Goal: Transaction & Acquisition: Book appointment/travel/reservation

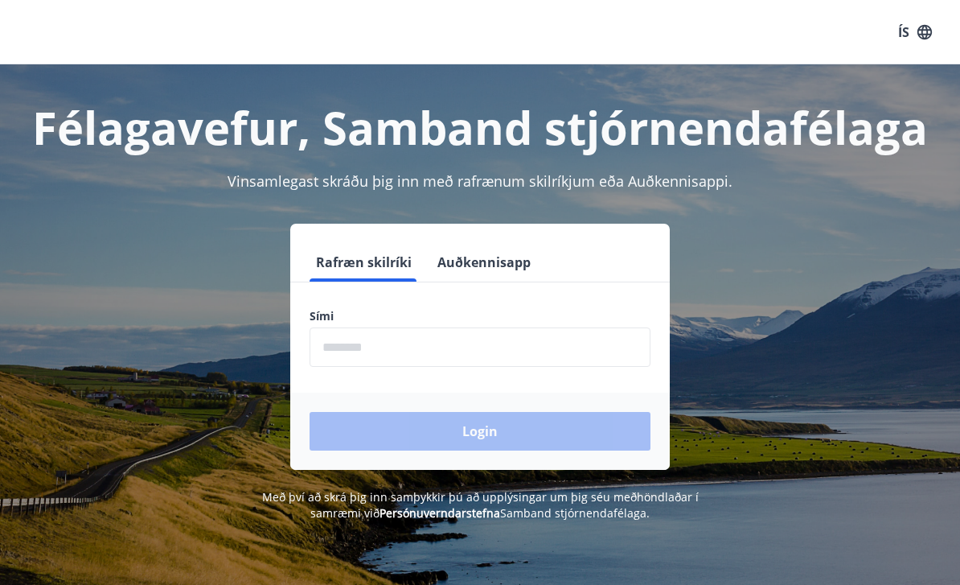
click at [371, 342] on input "phone" at bounding box center [480, 346] width 341 height 39
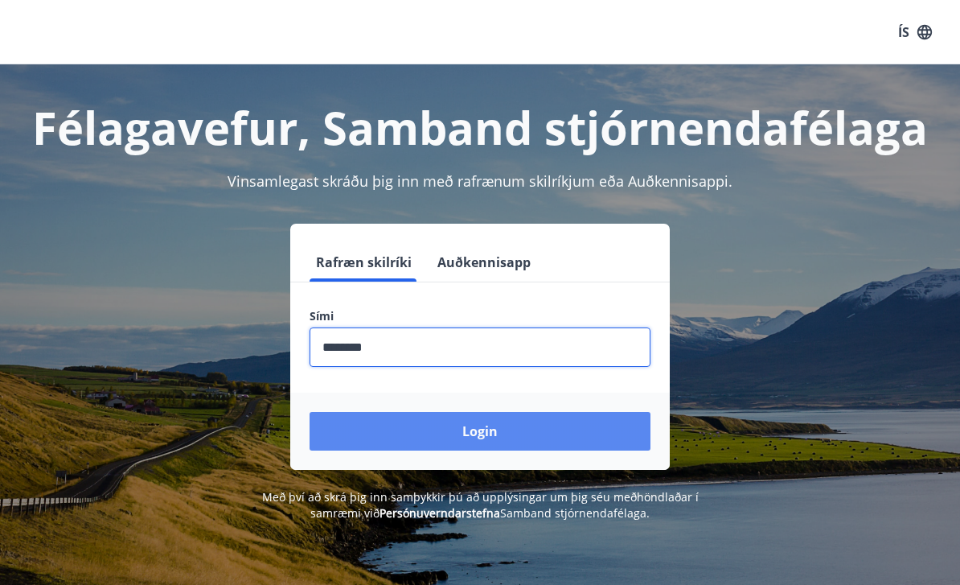
type input "********"
click at [501, 430] on button "Login" at bounding box center [480, 431] width 341 height 39
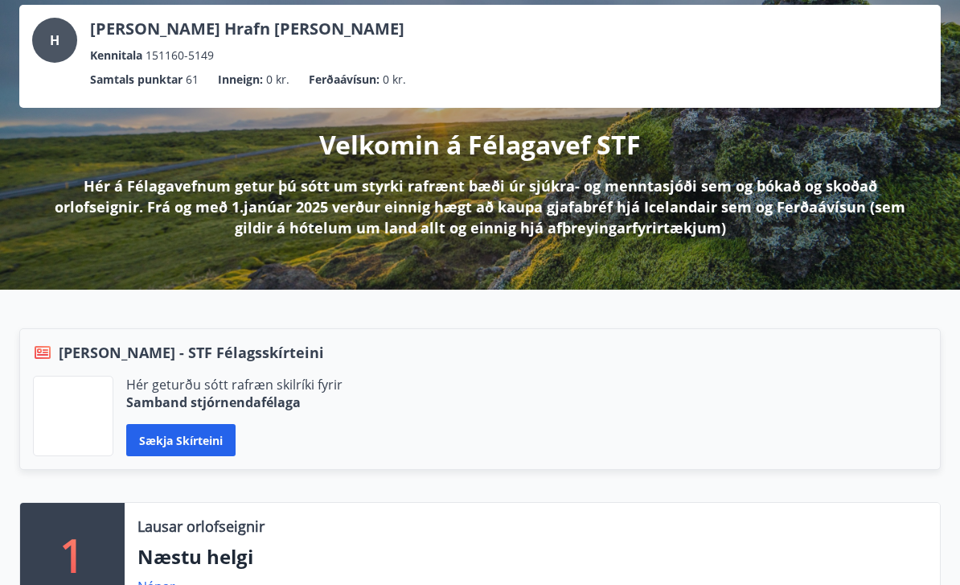
scroll to position [93, 0]
click at [192, 445] on button "Sækja skírteini" at bounding box center [180, 440] width 109 height 32
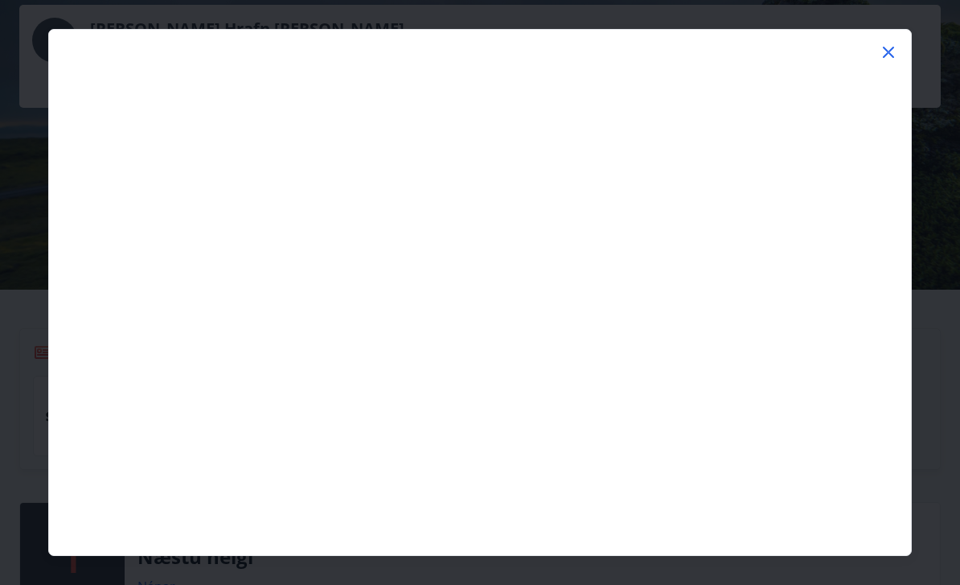
click at [887, 62] on icon at bounding box center [888, 52] width 19 height 19
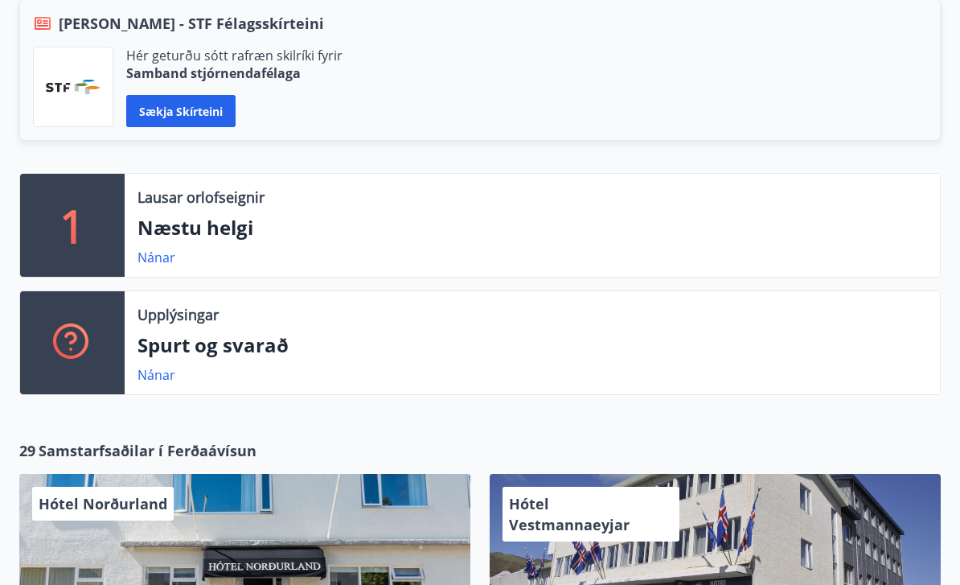
scroll to position [421, 0]
click at [179, 319] on p "Upplýsingar" at bounding box center [178, 314] width 81 height 21
click at [174, 376] on link "Nánar" at bounding box center [157, 375] width 38 height 18
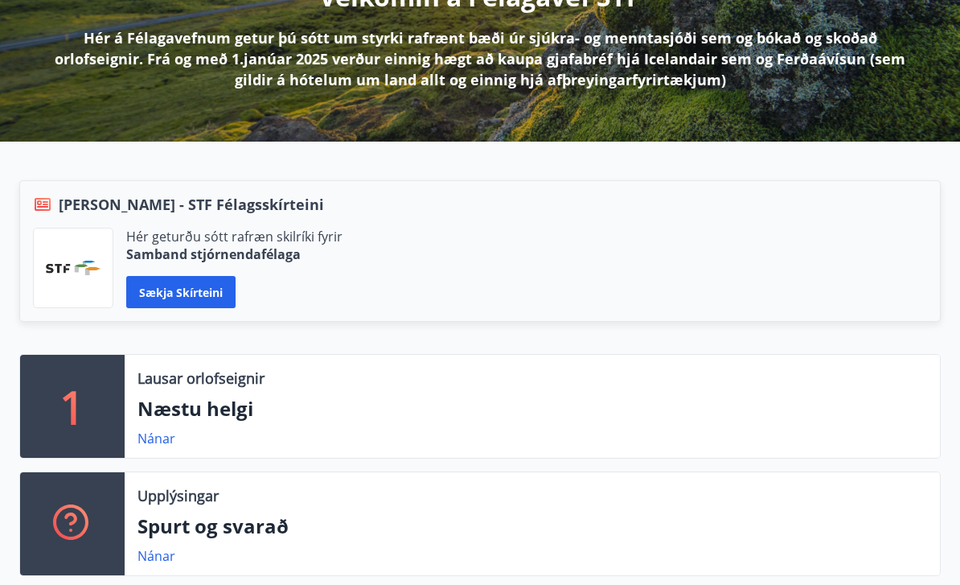
scroll to position [241, 0]
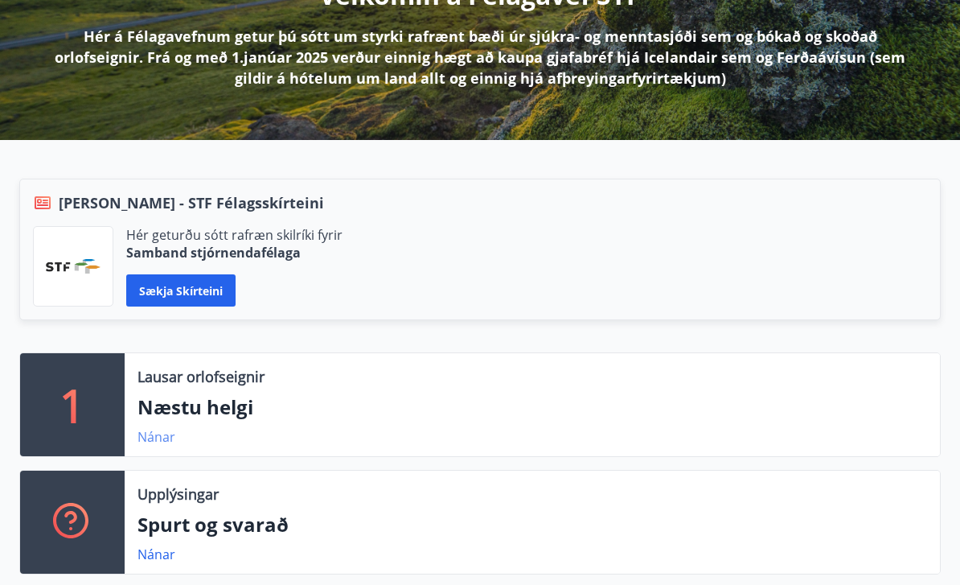
click at [163, 437] on link "Nánar" at bounding box center [157, 437] width 38 height 18
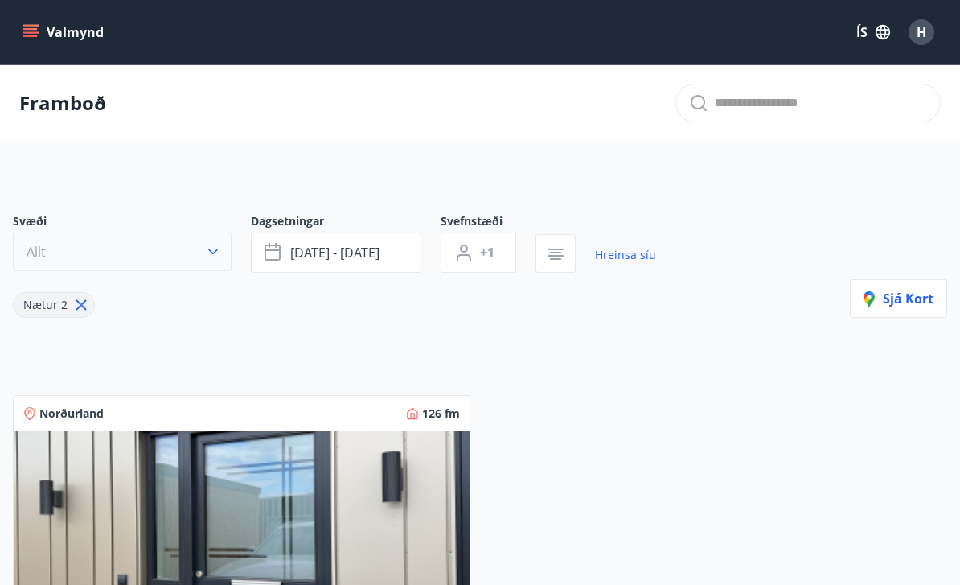
click at [220, 246] on icon "button" at bounding box center [213, 252] width 16 height 16
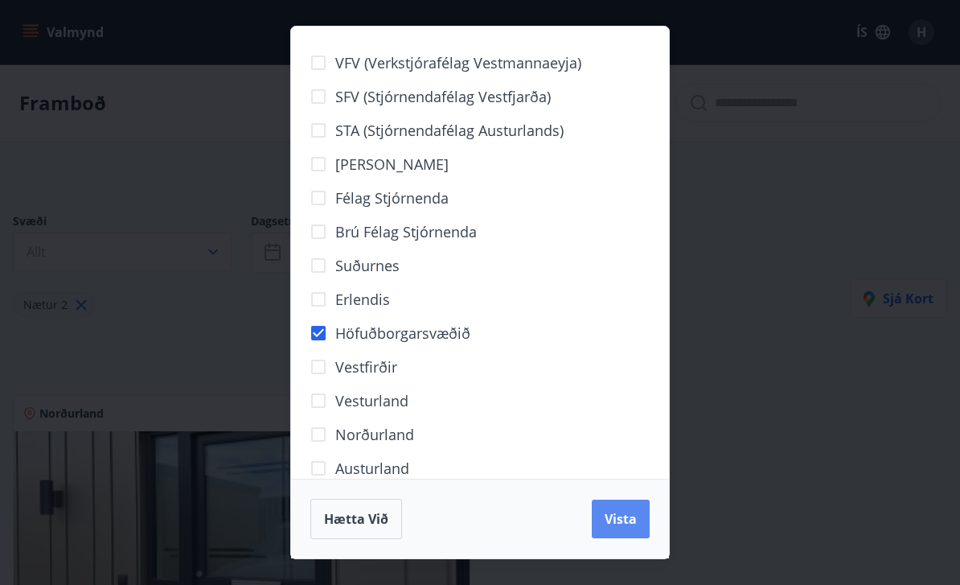
click at [630, 516] on span "Vista" at bounding box center [621, 519] width 32 height 18
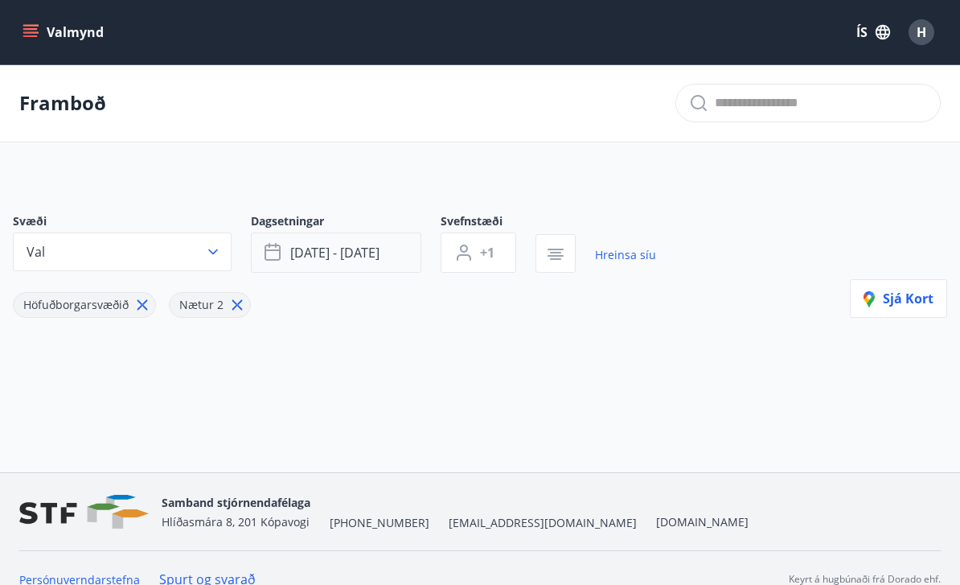
click at [337, 245] on span "[DATE] - [DATE]" at bounding box center [334, 253] width 89 height 18
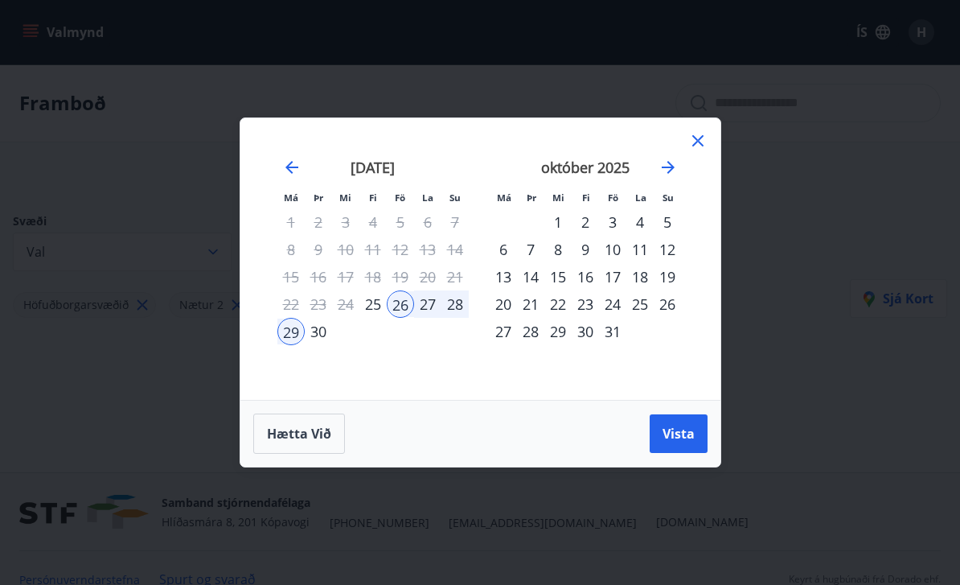
click at [594, 282] on div "16" at bounding box center [585, 276] width 27 height 27
click at [671, 281] on div "19" at bounding box center [667, 276] width 27 height 27
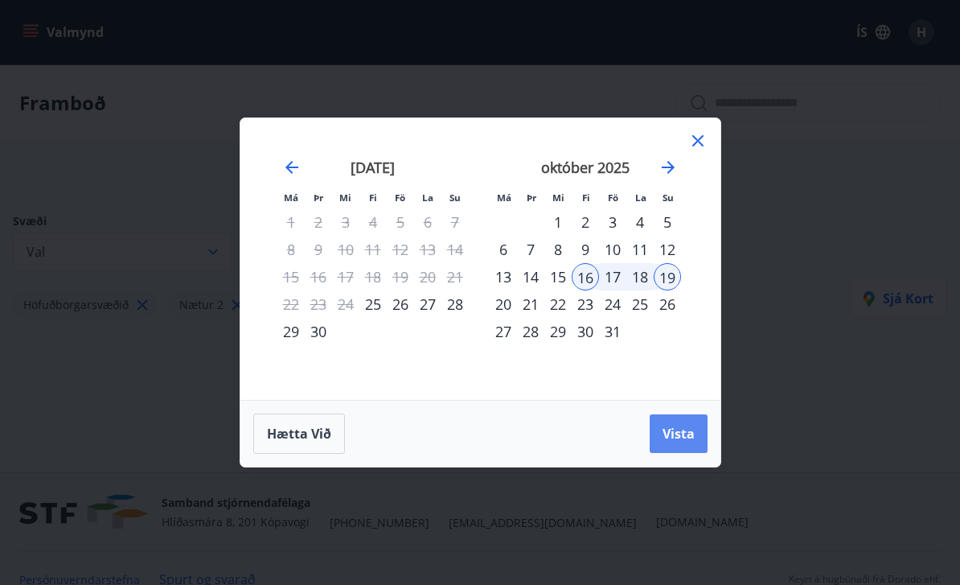
click at [686, 434] on span "Vista" at bounding box center [679, 434] width 32 height 18
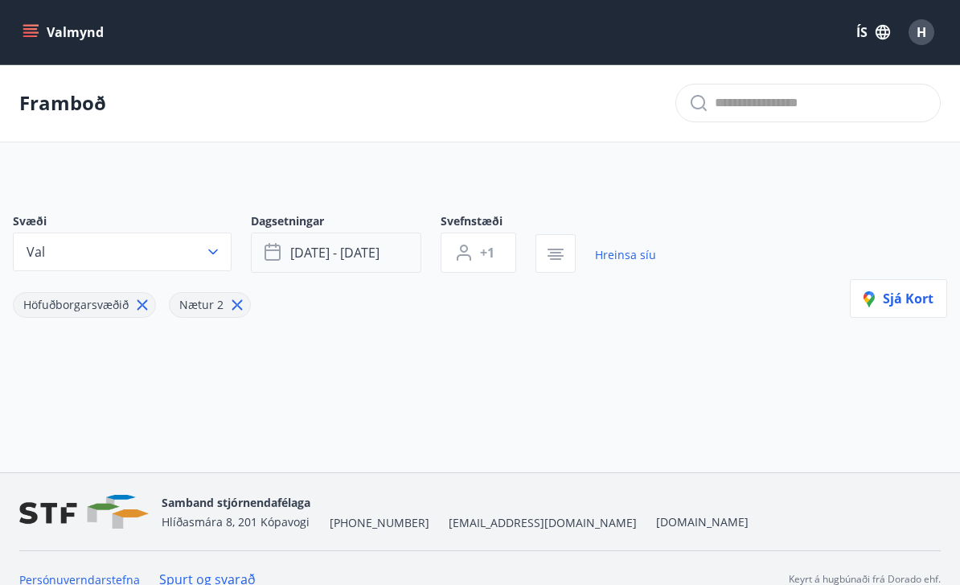
click at [367, 249] on span "[DATE] - [DATE]" at bounding box center [334, 253] width 89 height 18
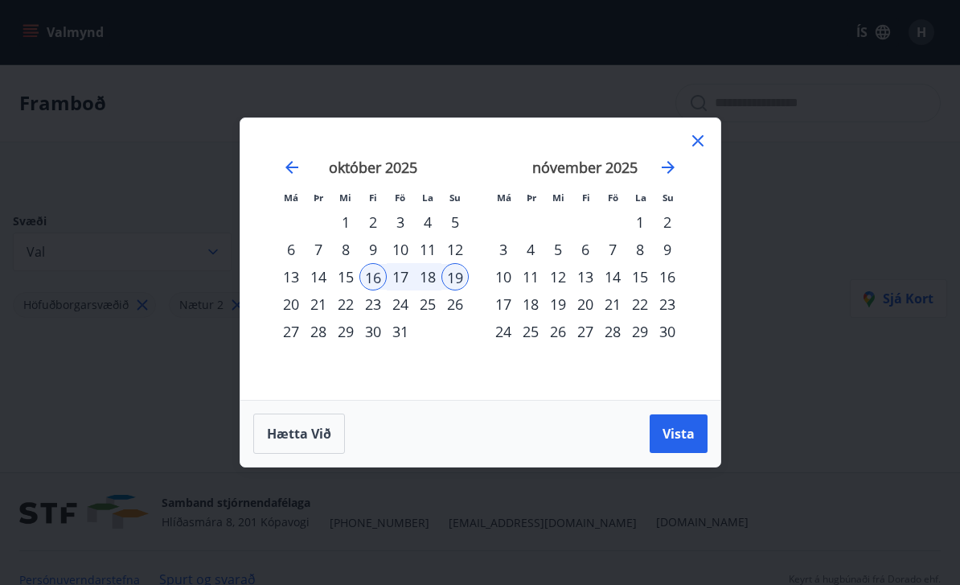
click at [375, 278] on div "16" at bounding box center [373, 276] width 27 height 27
click at [457, 277] on div "19" at bounding box center [455, 276] width 27 height 27
click at [679, 438] on span "Vista" at bounding box center [679, 434] width 32 height 18
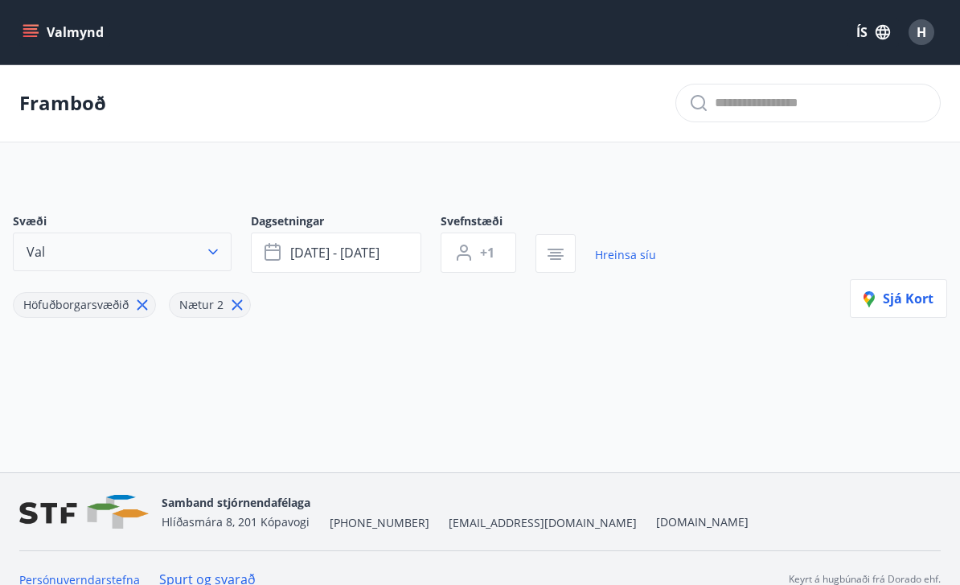
click at [214, 247] on icon "button" at bounding box center [213, 252] width 16 height 16
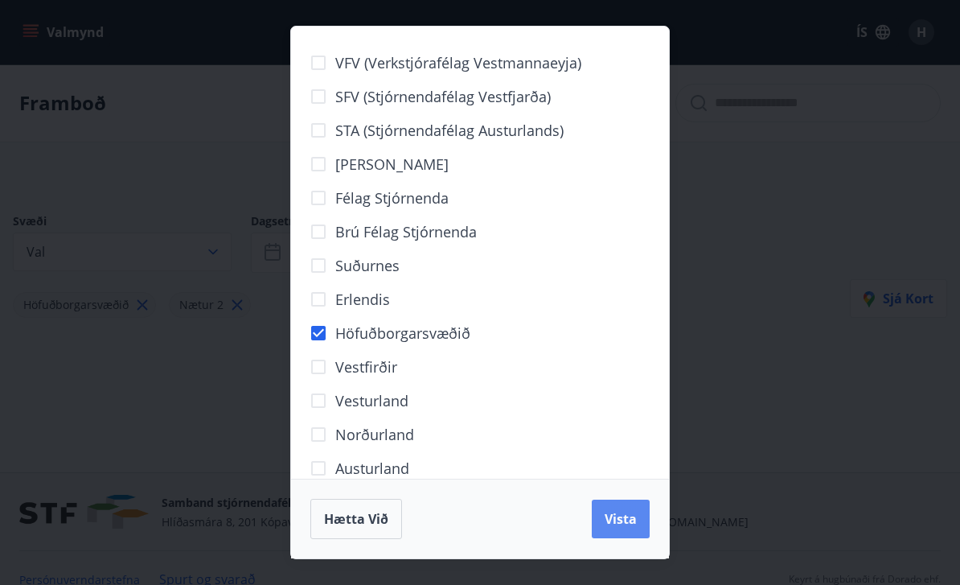
click at [626, 515] on span "Vista" at bounding box center [621, 519] width 32 height 18
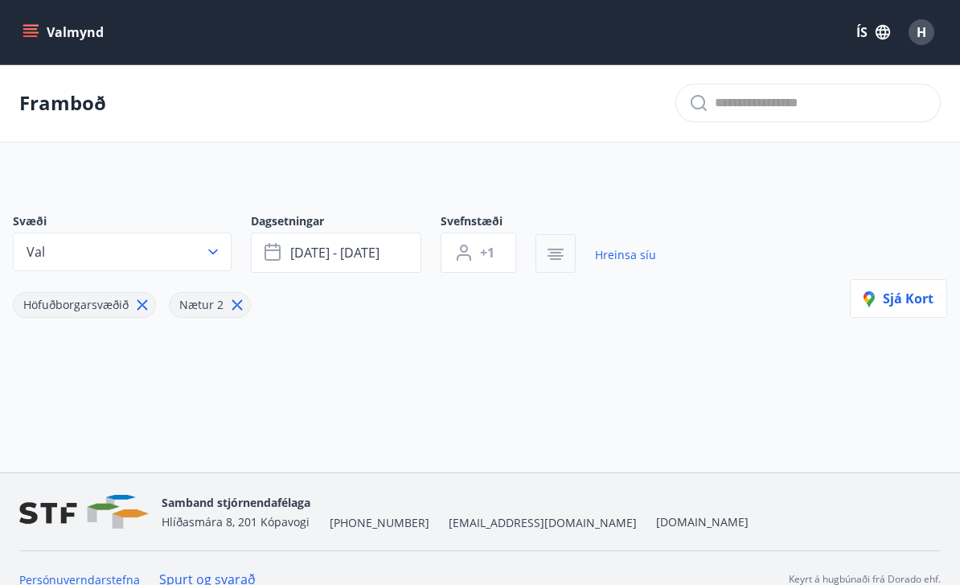
click at [561, 254] on icon "button" at bounding box center [555, 254] width 19 height 19
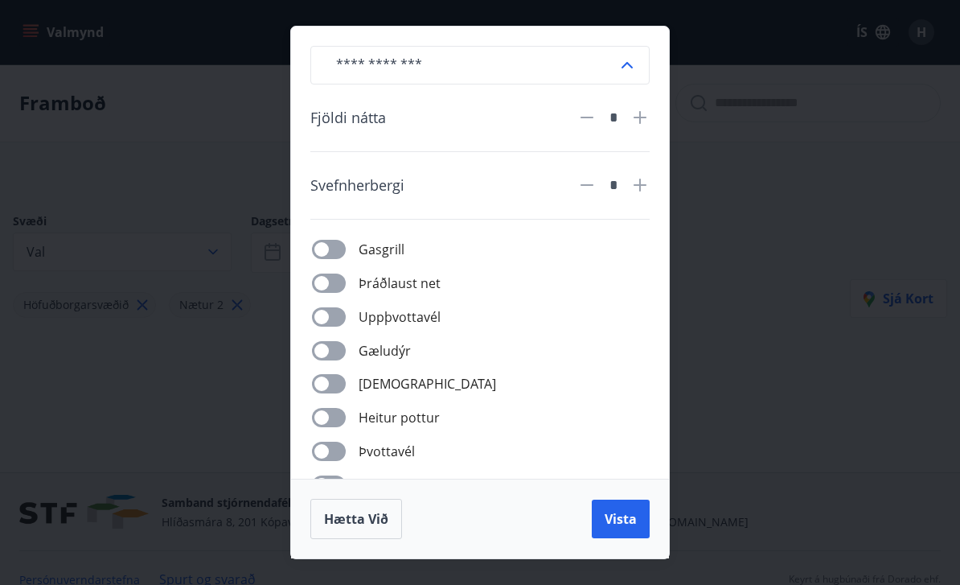
click at [638, 116] on icon at bounding box center [640, 117] width 19 height 19
type input "*"
click at [646, 187] on icon at bounding box center [640, 184] width 19 height 19
click at [644, 187] on icon at bounding box center [640, 184] width 19 height 19
type input "*"
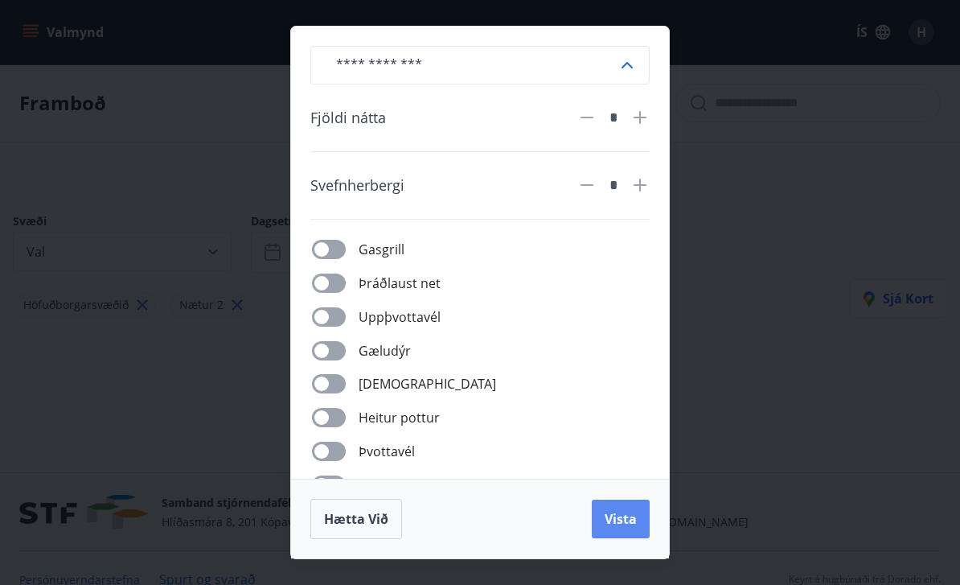
click at [620, 516] on span "Vista" at bounding box center [621, 519] width 32 height 18
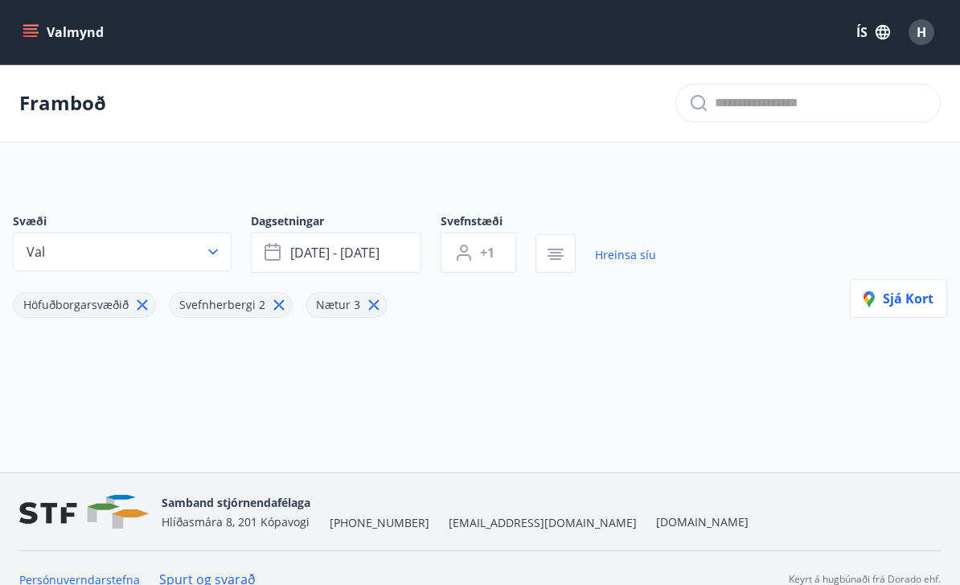
scroll to position [2, 0]
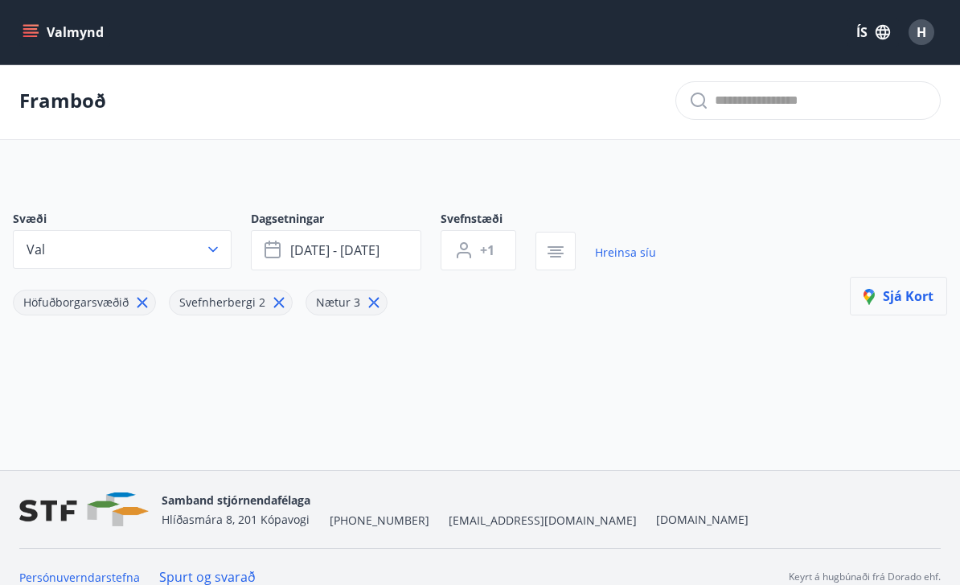
click at [902, 294] on span "Sjá kort" at bounding box center [899, 296] width 70 height 18
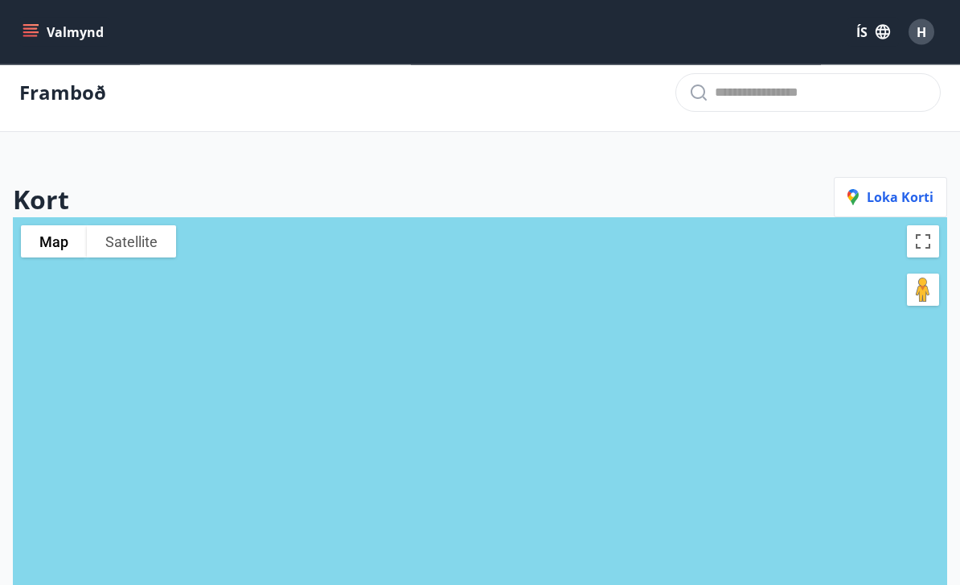
scroll to position [0, 0]
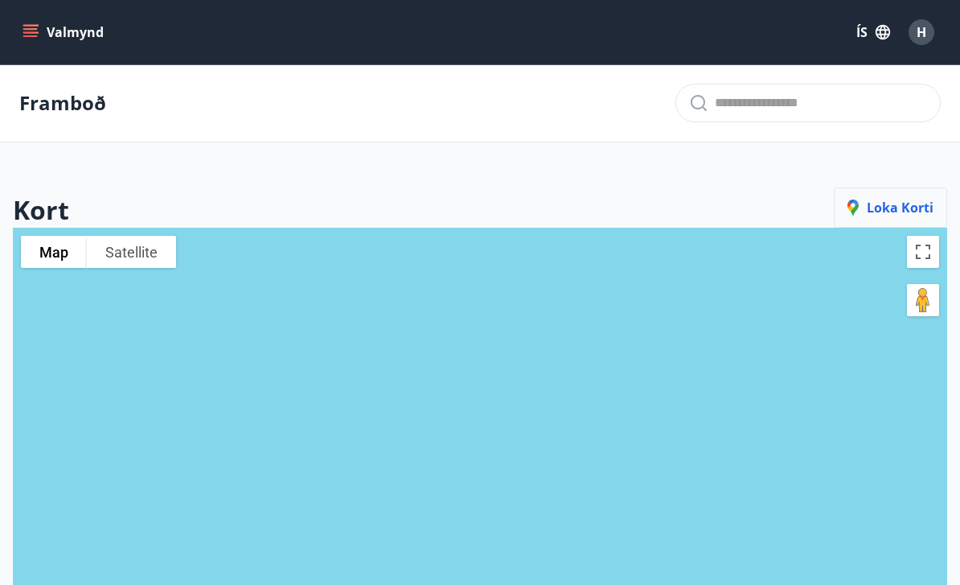
click at [894, 212] on span "Loka korti" at bounding box center [891, 208] width 86 height 18
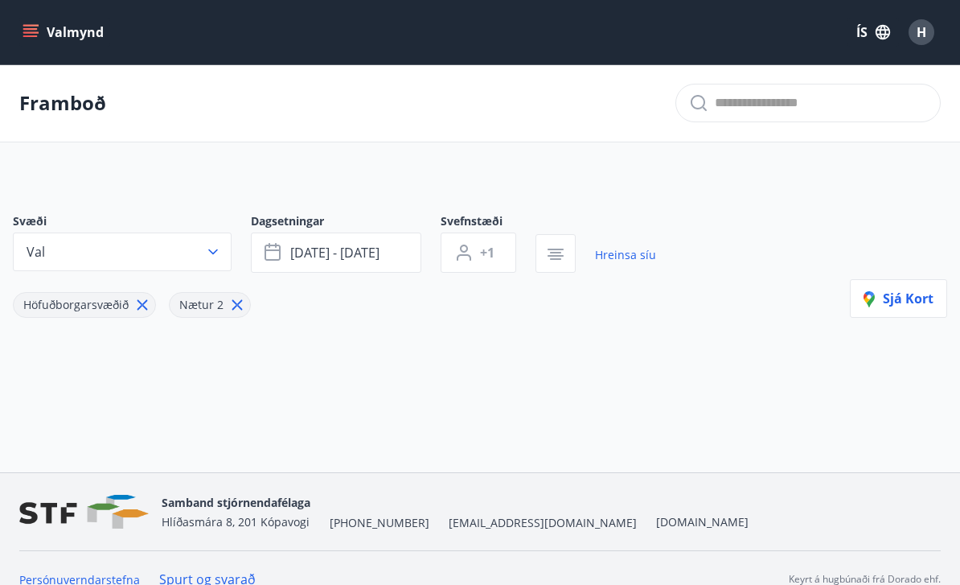
scroll to position [2, 0]
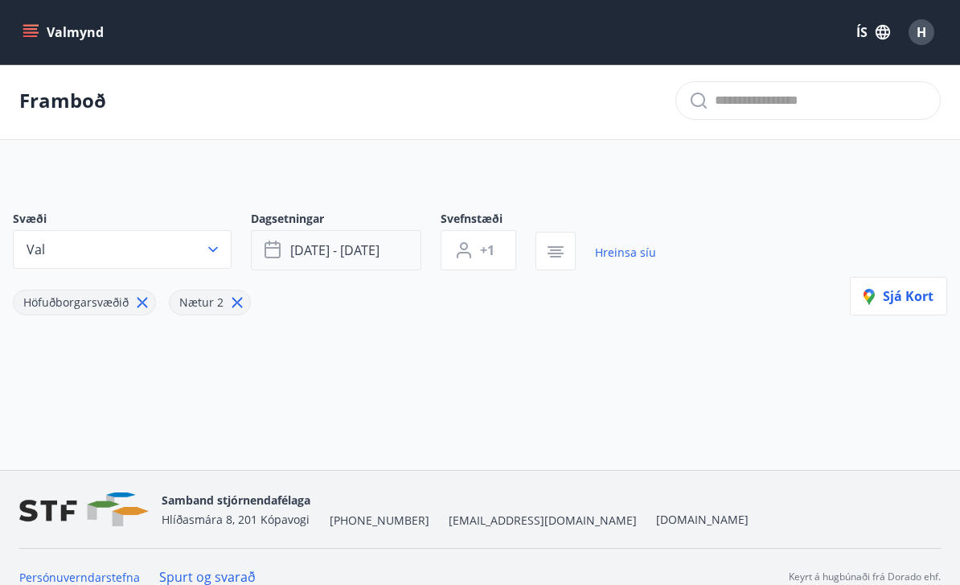
click at [386, 253] on button "[DATE] - [DATE]" at bounding box center [336, 250] width 171 height 40
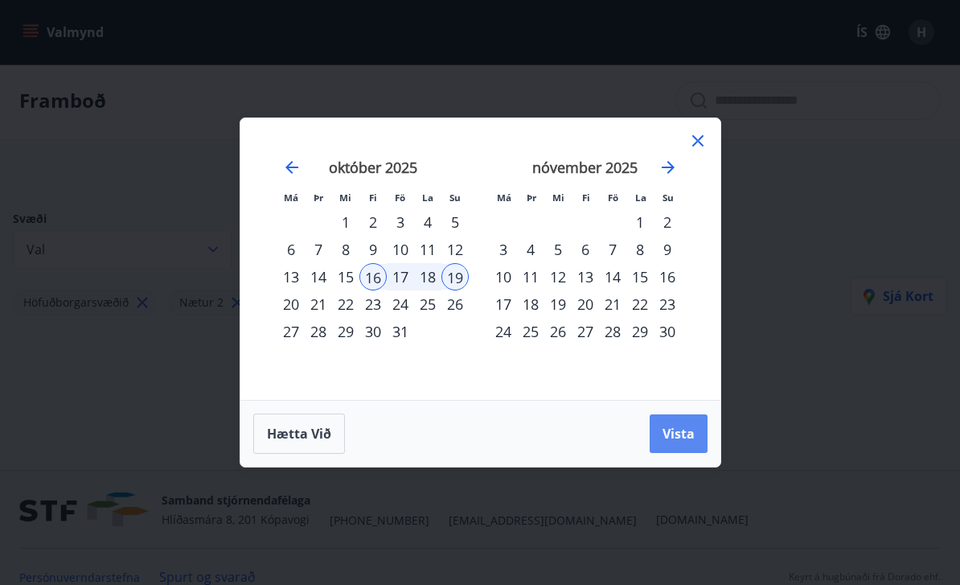
click at [673, 442] on span "Vista" at bounding box center [679, 434] width 32 height 18
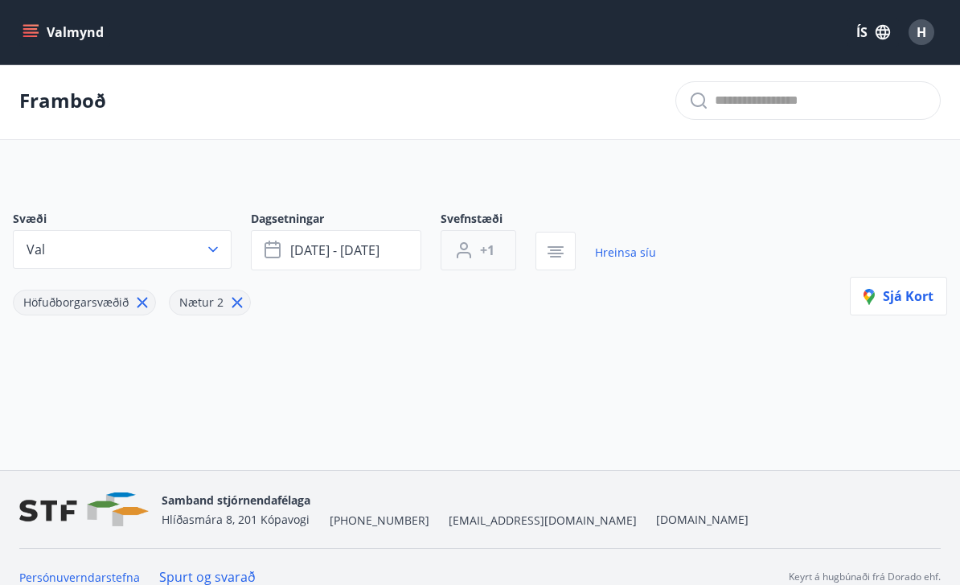
click at [491, 253] on span "+1" at bounding box center [487, 250] width 14 height 18
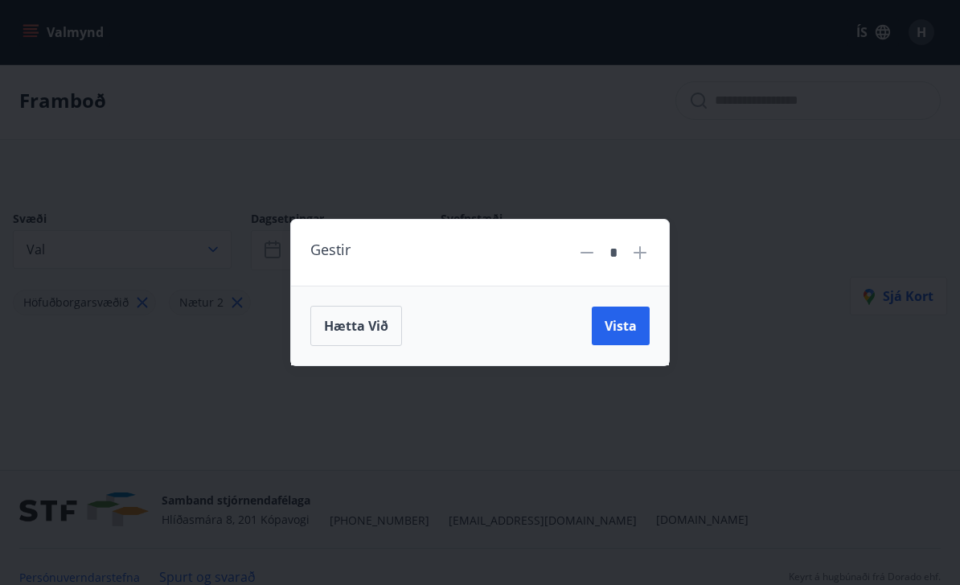
click at [687, 417] on div "Gestir * Hætta við Vista" at bounding box center [480, 292] width 960 height 585
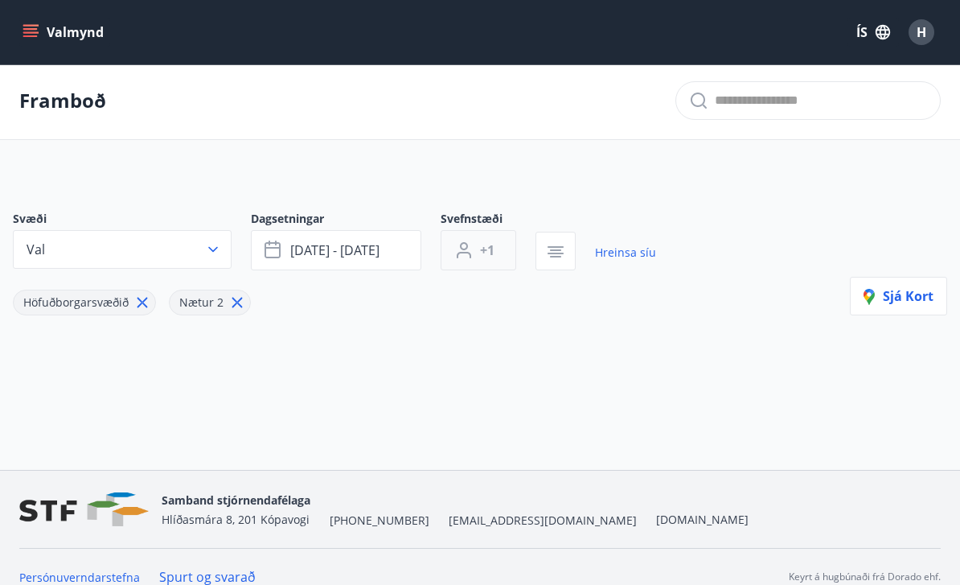
click at [493, 253] on span "+1" at bounding box center [487, 250] width 14 height 18
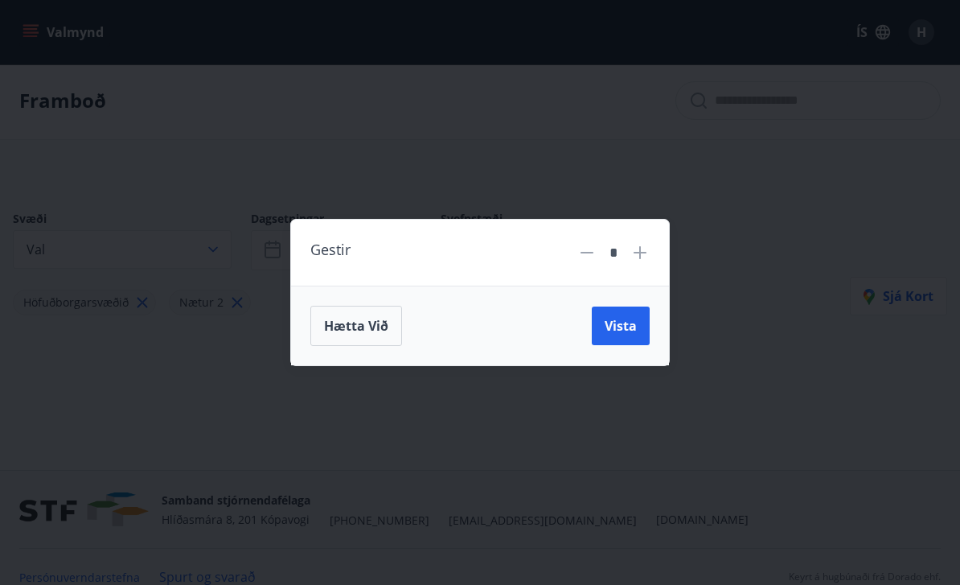
click at [643, 262] on icon at bounding box center [640, 252] width 19 height 19
type input "*"
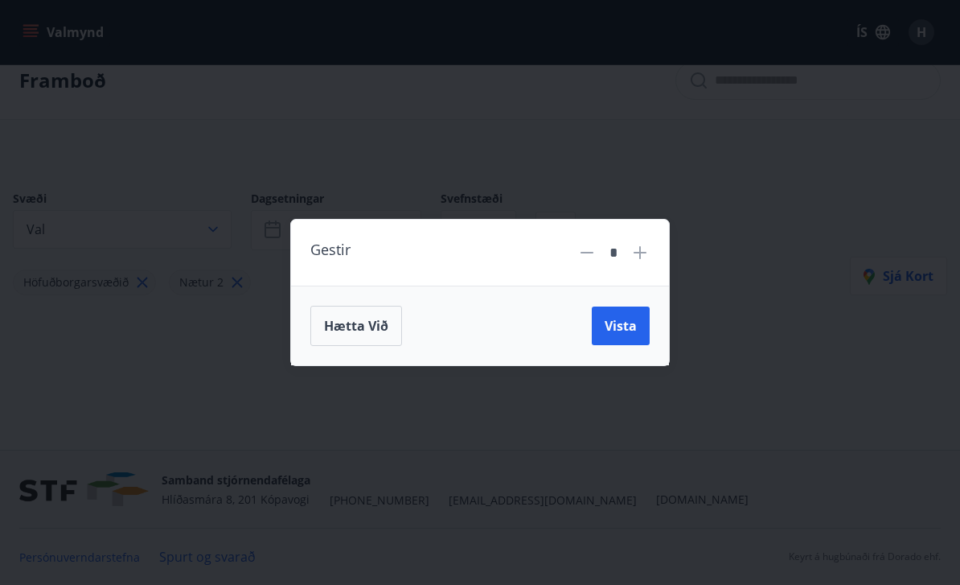
scroll to position [0, 0]
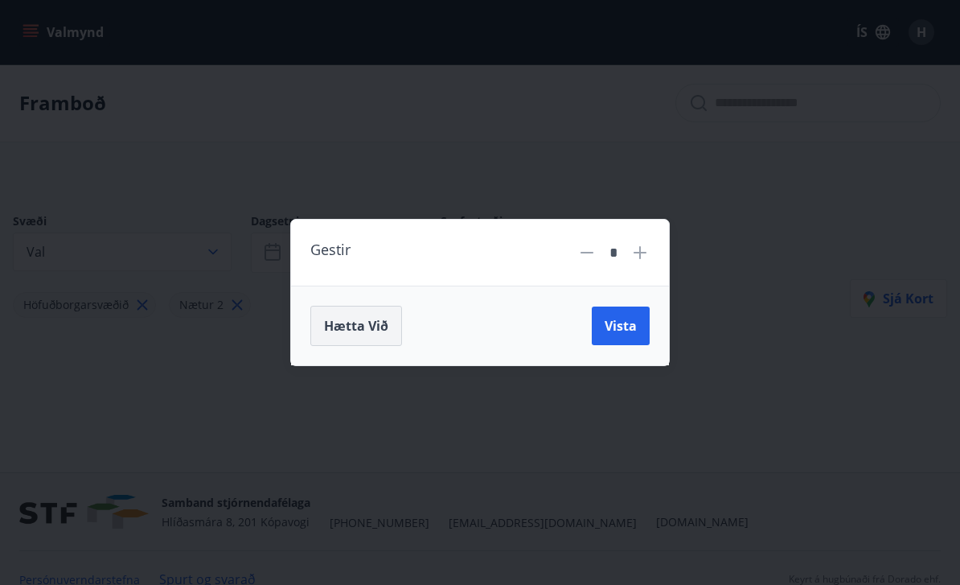
click at [364, 333] on span "Hætta við" at bounding box center [356, 326] width 64 height 18
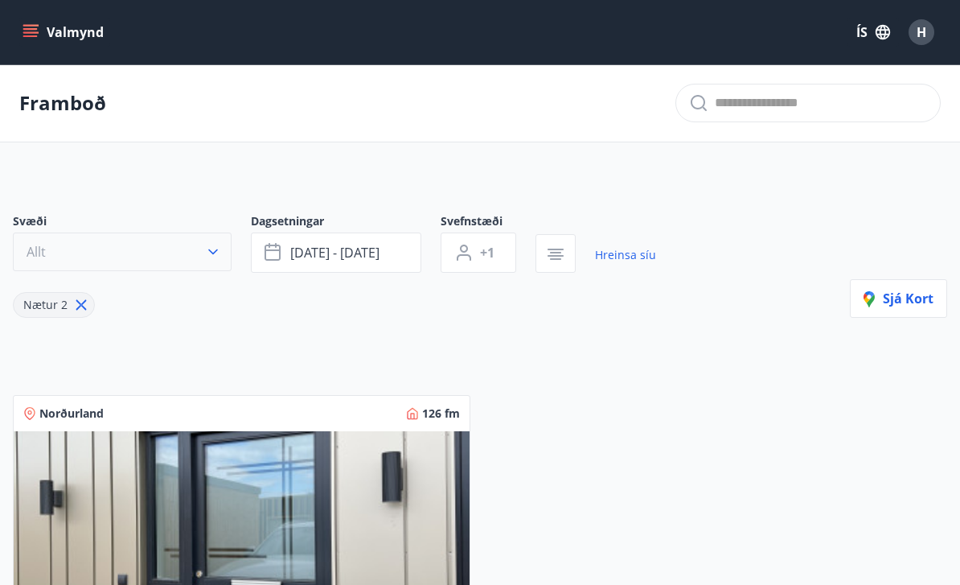
click at [212, 245] on icon "button" at bounding box center [213, 252] width 16 height 16
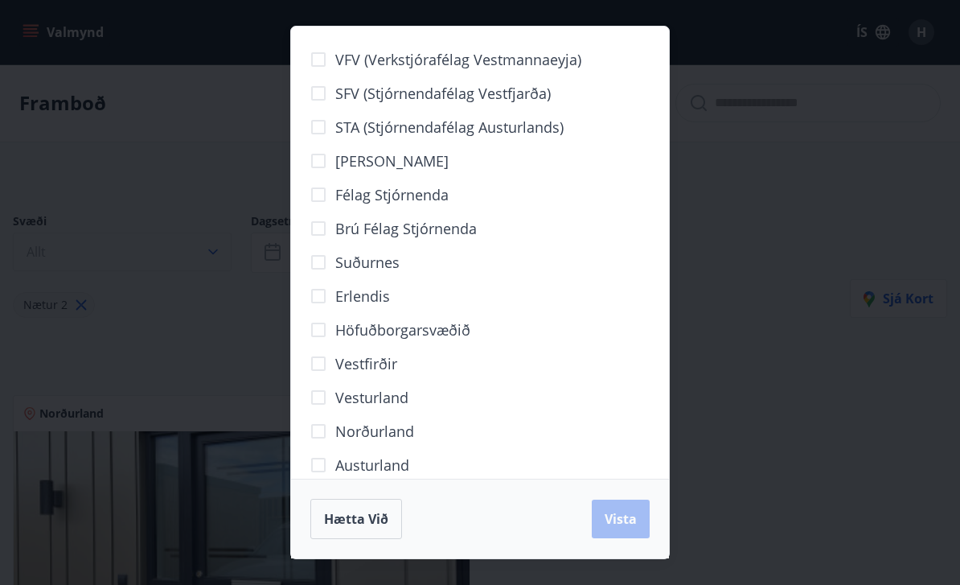
scroll to position [6, 0]
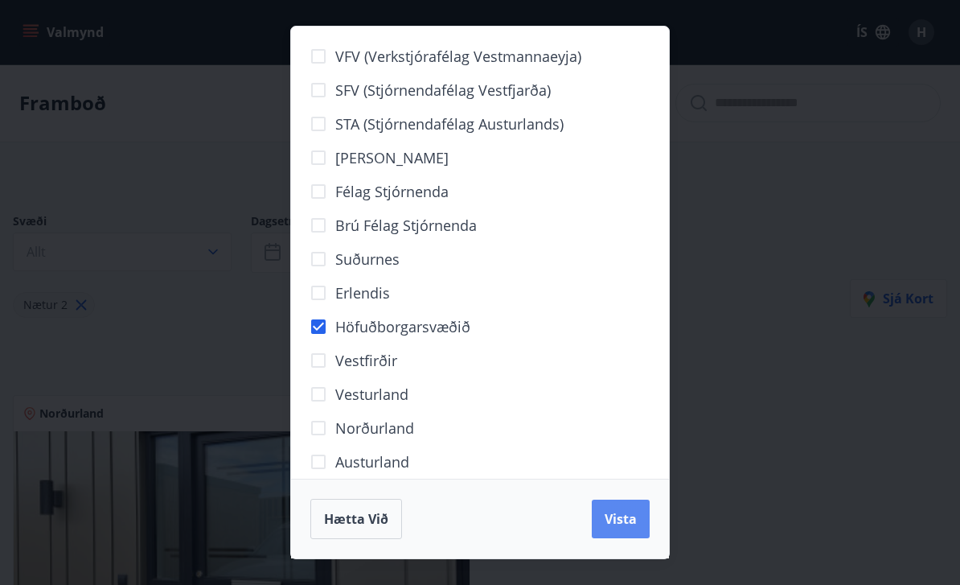
click at [624, 527] on span "Vista" at bounding box center [621, 519] width 32 height 18
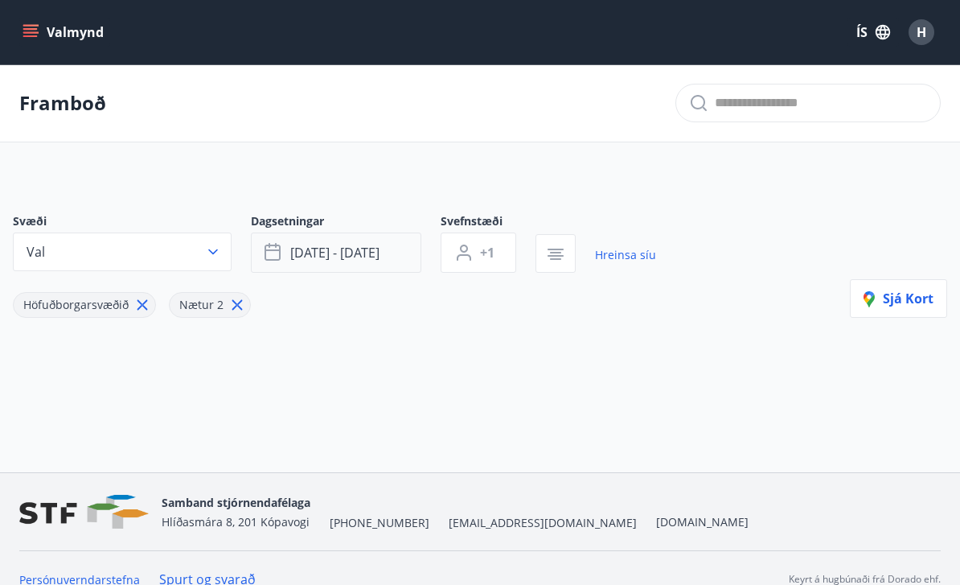
click at [361, 255] on span "[DATE] - [DATE]" at bounding box center [334, 253] width 89 height 18
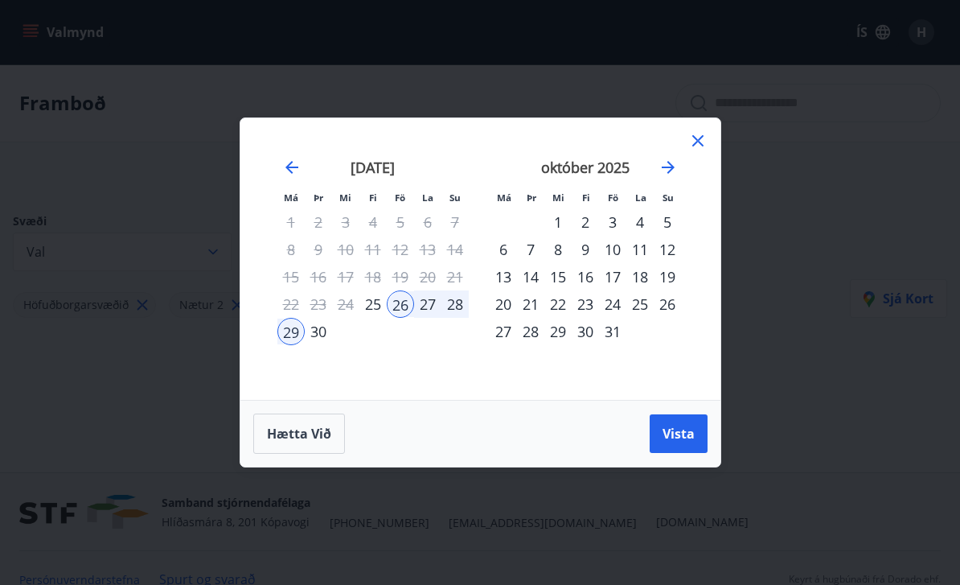
click at [588, 286] on div "16" at bounding box center [585, 276] width 27 height 27
click at [664, 283] on div "19" at bounding box center [667, 276] width 27 height 27
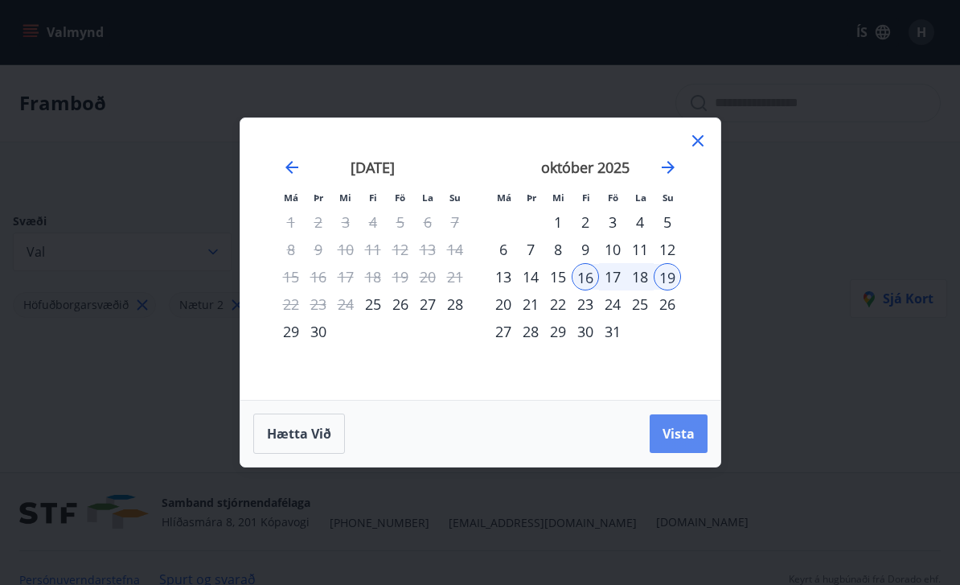
click at [671, 442] on span "Vista" at bounding box center [679, 434] width 32 height 18
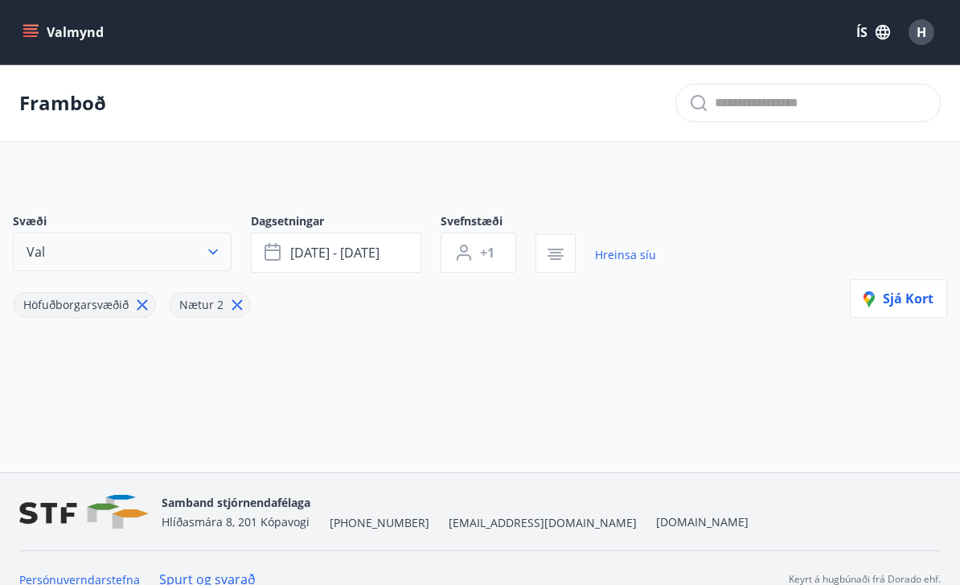
click at [221, 252] on button "Val" at bounding box center [122, 251] width 219 height 39
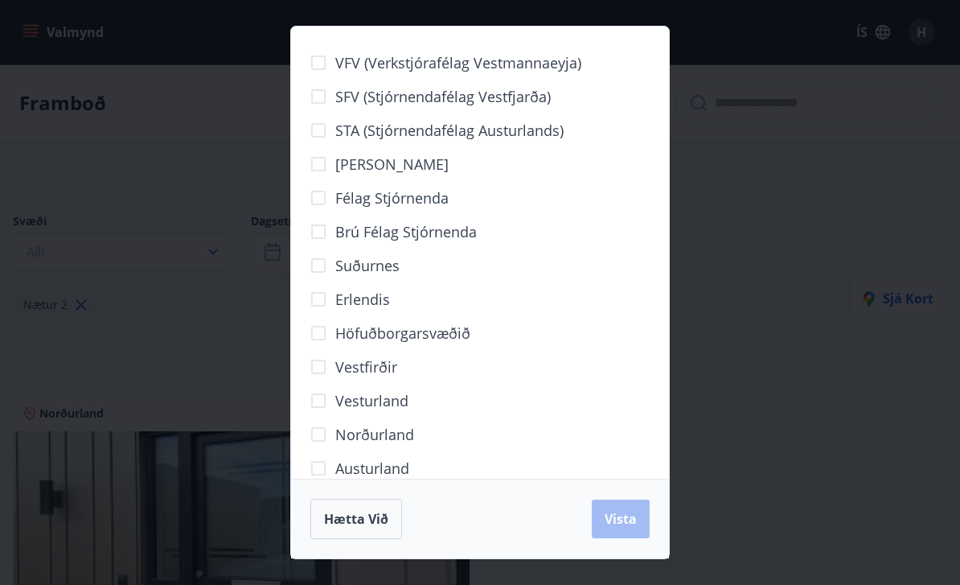
click at [627, 519] on div "Hætta við Vista" at bounding box center [479, 519] width 339 height 40
click at [621, 521] on div "Hætta við Vista" at bounding box center [479, 519] width 339 height 40
click at [364, 517] on span "Hætta við" at bounding box center [356, 519] width 64 height 18
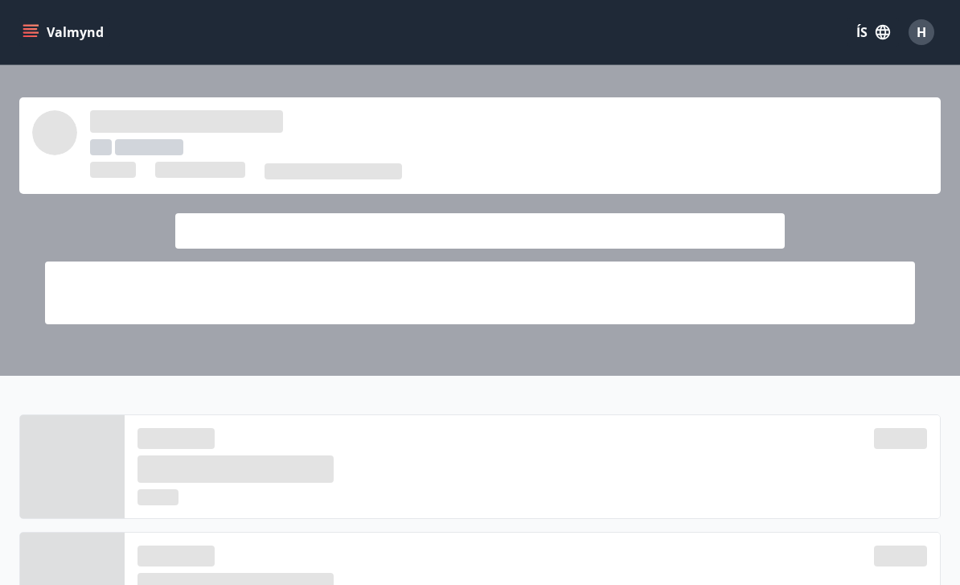
scroll to position [294, 0]
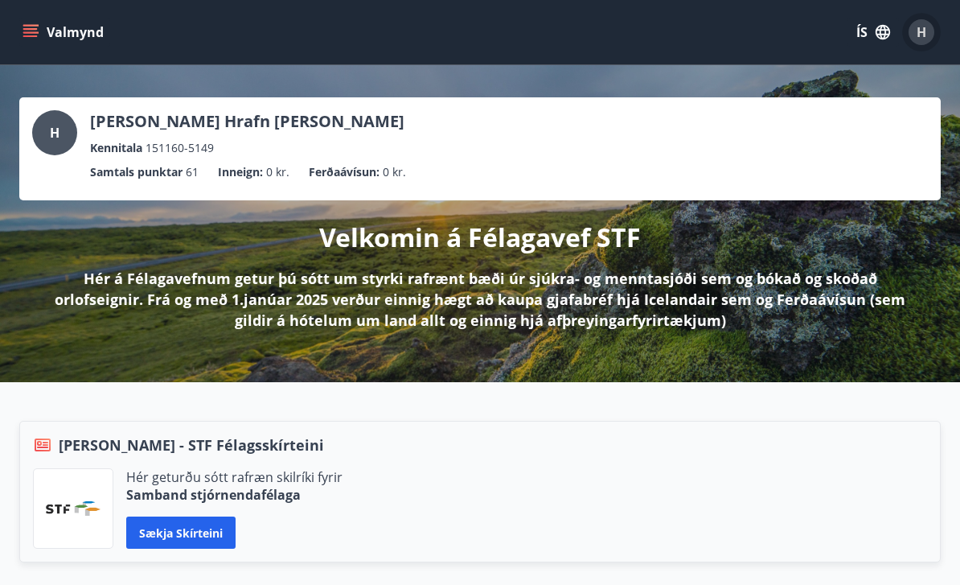
click at [923, 38] on span "H" at bounding box center [922, 32] width 10 height 18
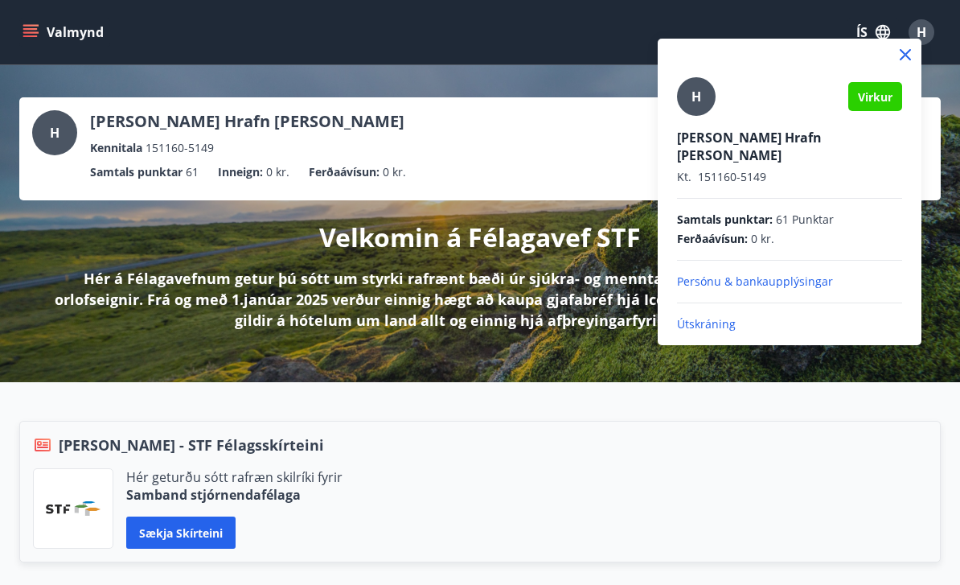
click at [606, 265] on div at bounding box center [480, 292] width 960 height 585
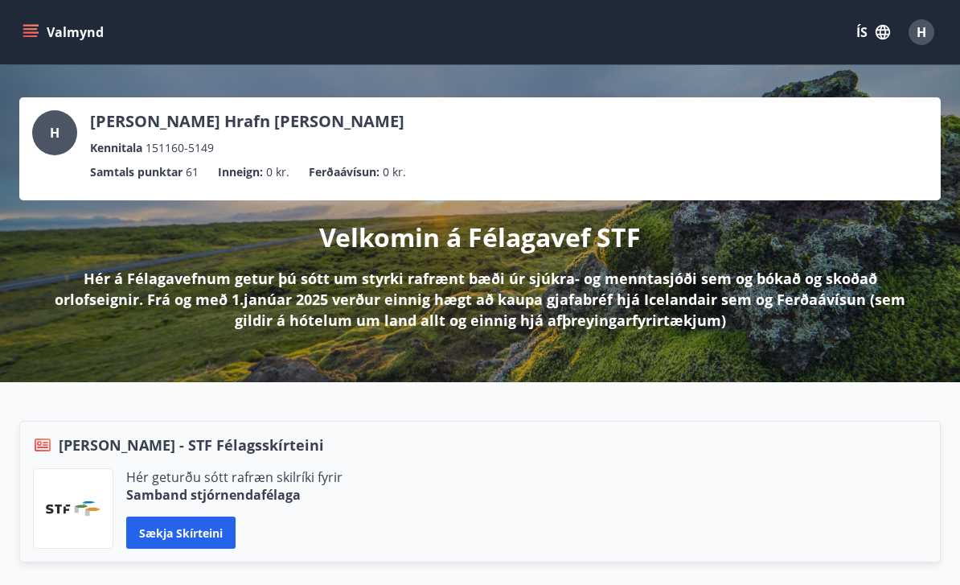
scroll to position [25, 0]
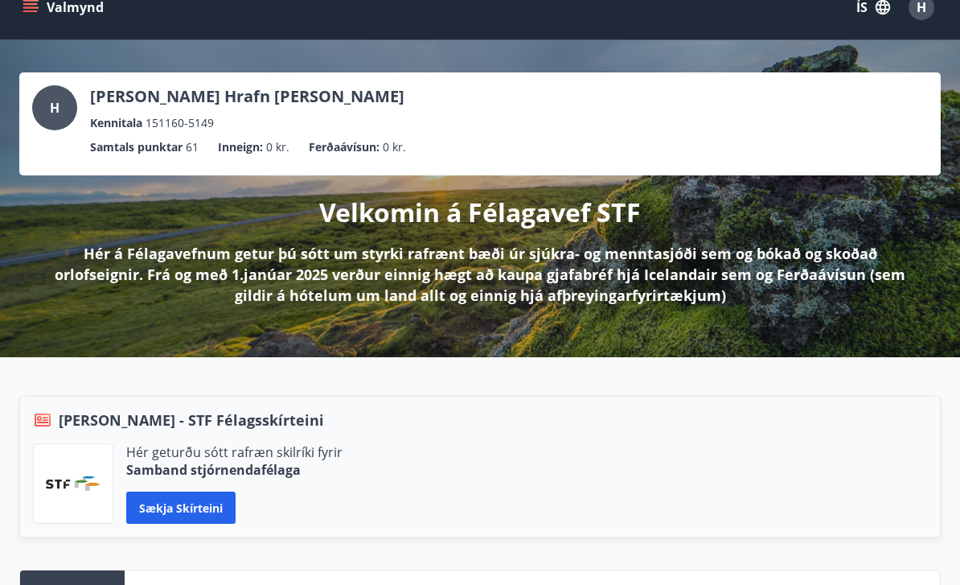
click at [42, 10] on button "Valmynd" at bounding box center [64, 7] width 91 height 29
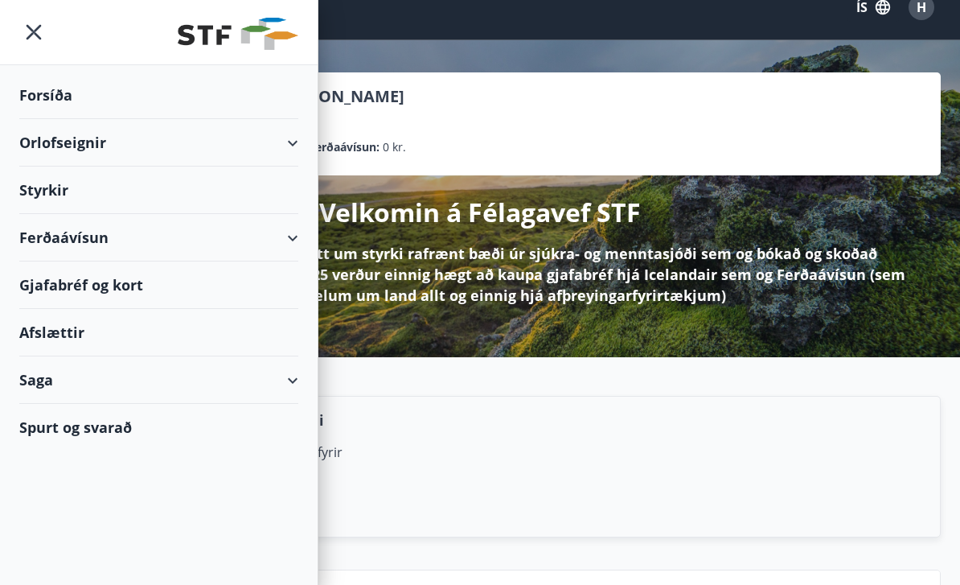
click at [283, 140] on div "Orlofseignir" at bounding box center [158, 142] width 279 height 47
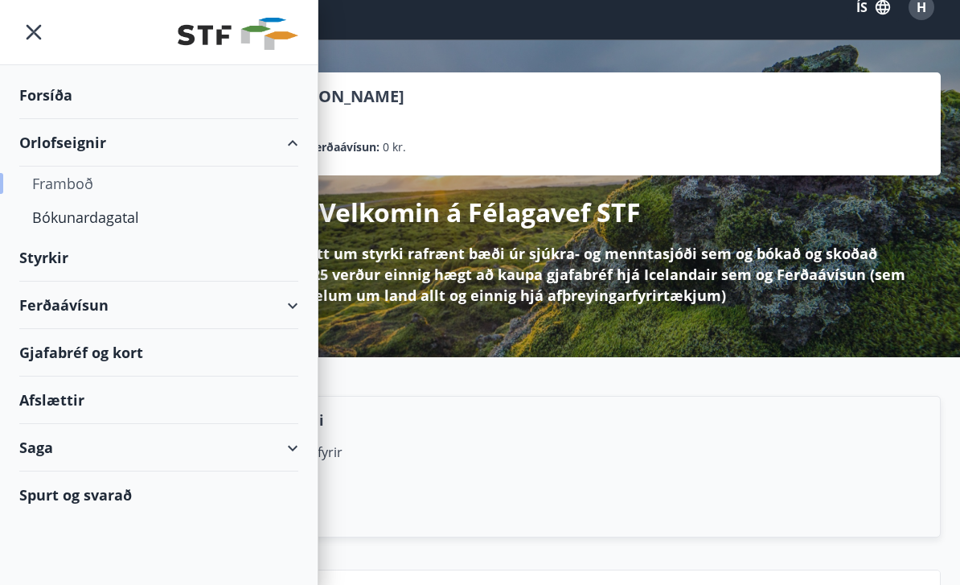
click at [83, 189] on div "Framboð" at bounding box center [158, 184] width 253 height 34
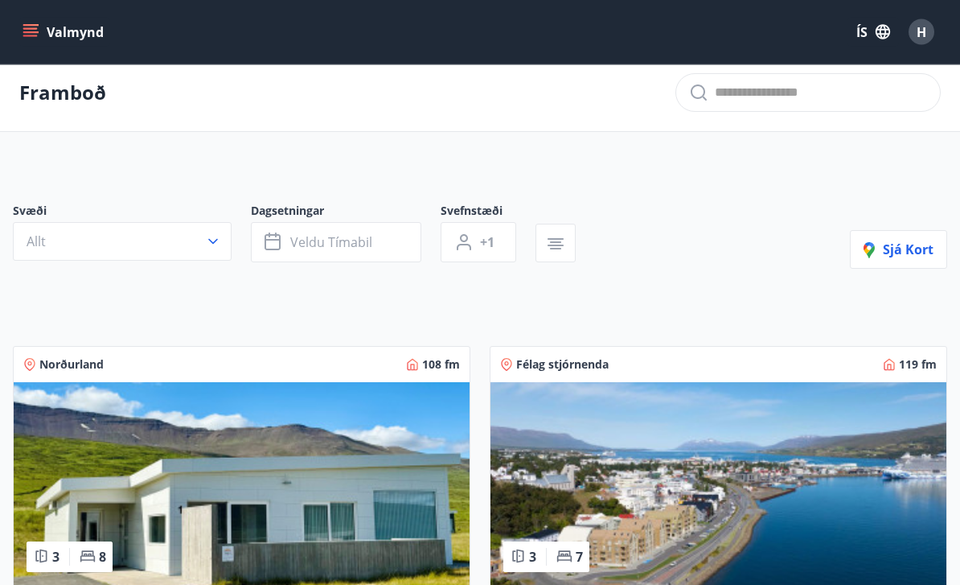
scroll to position [10, 0]
click at [212, 245] on icon "button" at bounding box center [213, 241] width 16 height 16
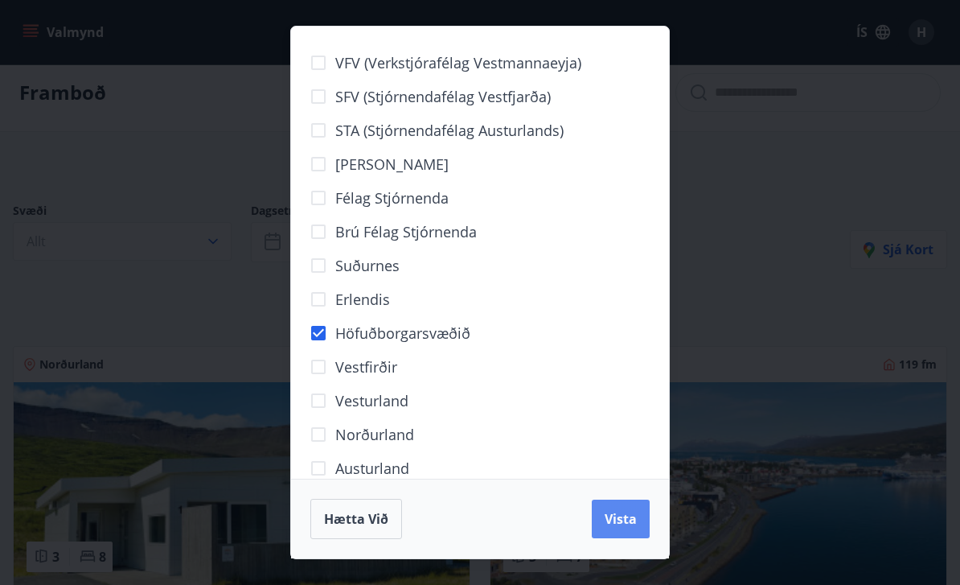
click at [617, 528] on span "Vista" at bounding box center [621, 519] width 32 height 18
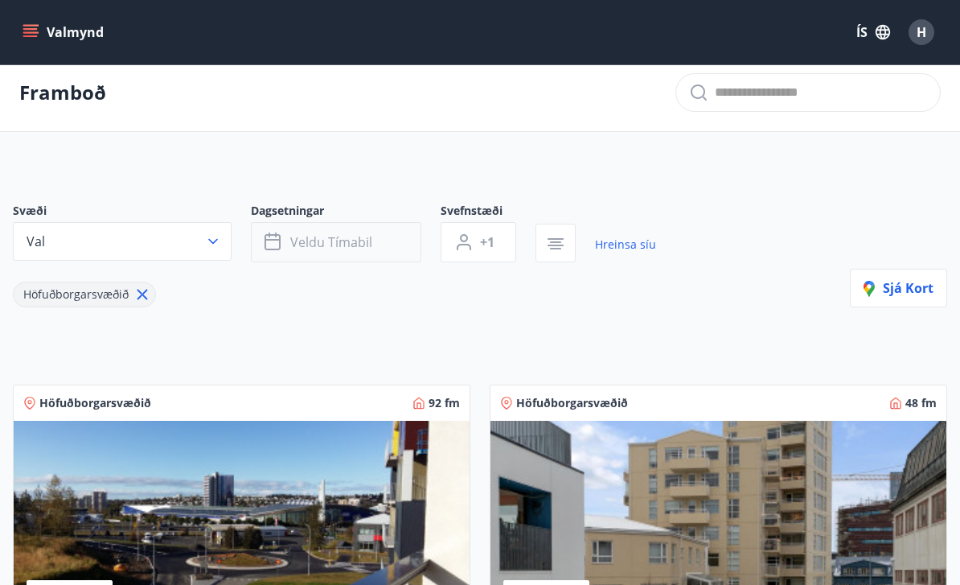
click at [390, 243] on button "Veldu tímabil" at bounding box center [336, 242] width 171 height 40
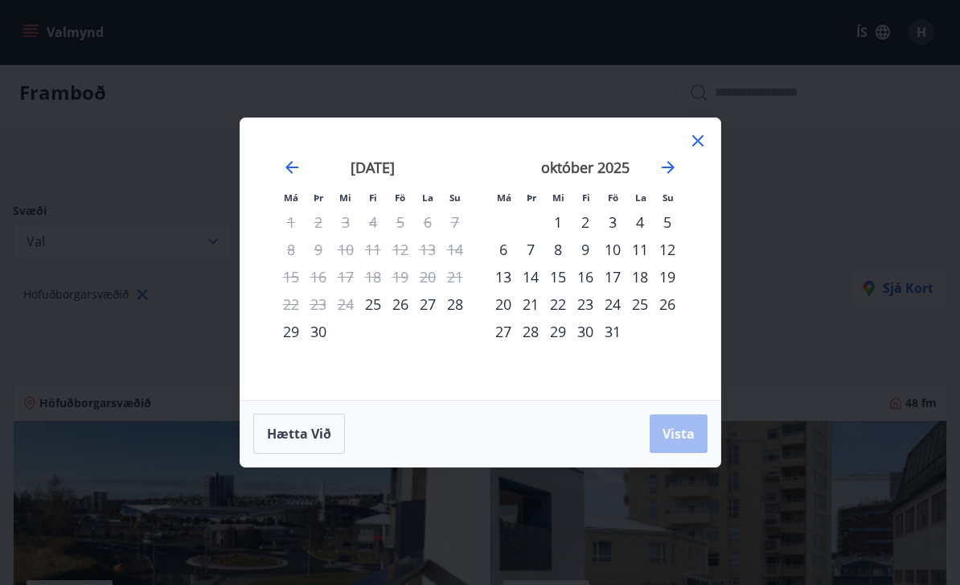
click at [593, 290] on div "16" at bounding box center [585, 276] width 27 height 27
click at [676, 290] on div "19" at bounding box center [667, 276] width 27 height 27
click at [685, 442] on span "Vista" at bounding box center [679, 434] width 32 height 18
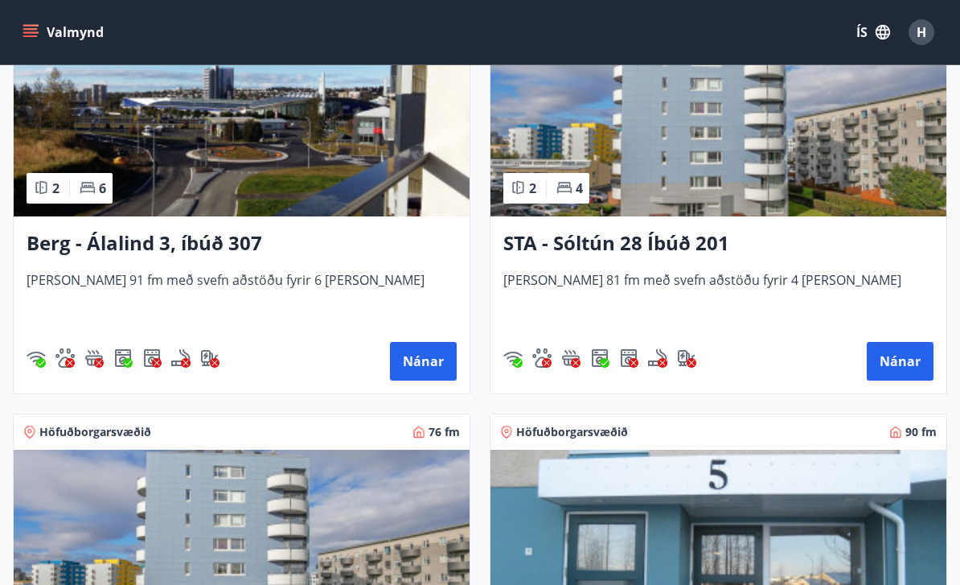
scroll to position [417, 0]
click at [418, 360] on button "Nánar" at bounding box center [423, 362] width 67 height 39
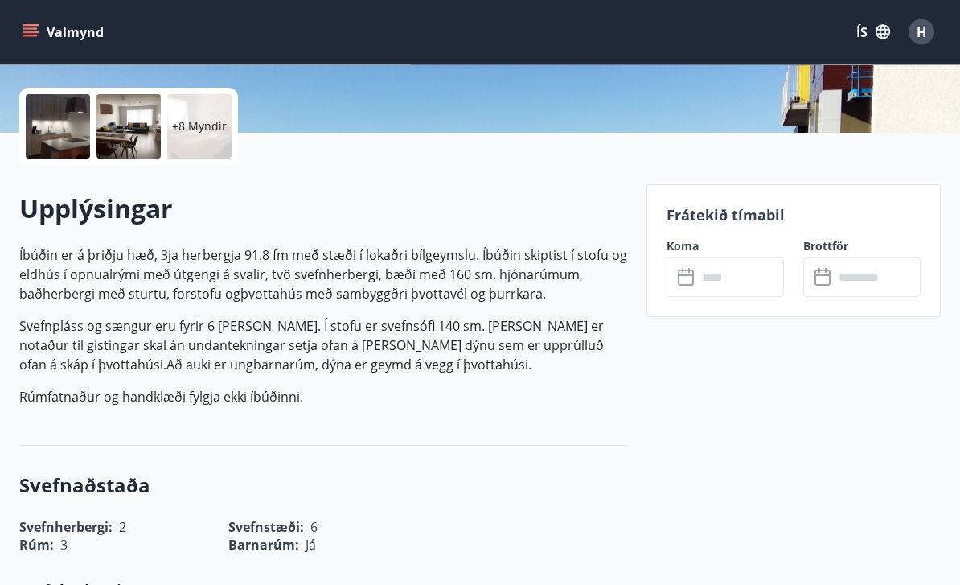
scroll to position [350, 0]
click at [752, 279] on input "text" at bounding box center [740, 276] width 87 height 39
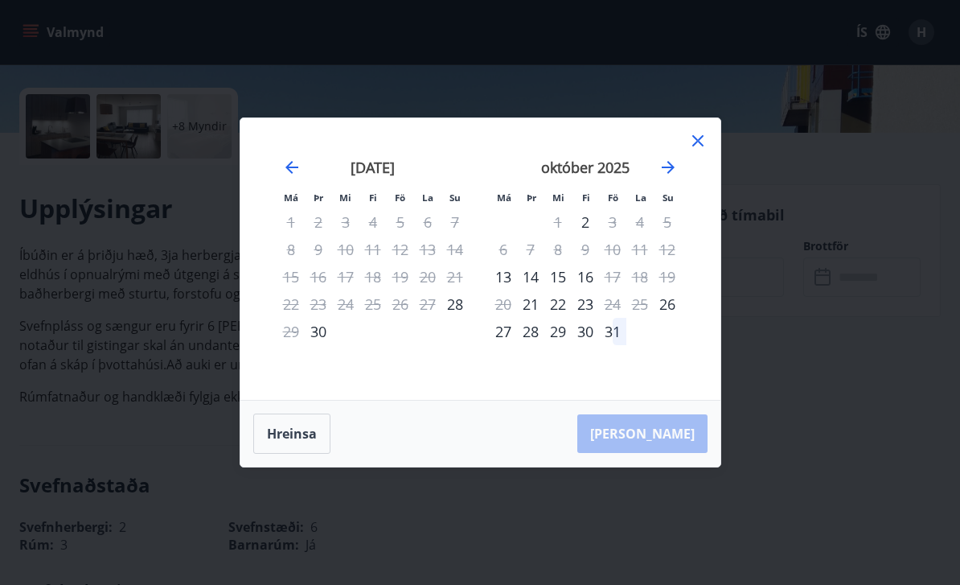
click at [701, 150] on icon at bounding box center [698, 140] width 19 height 19
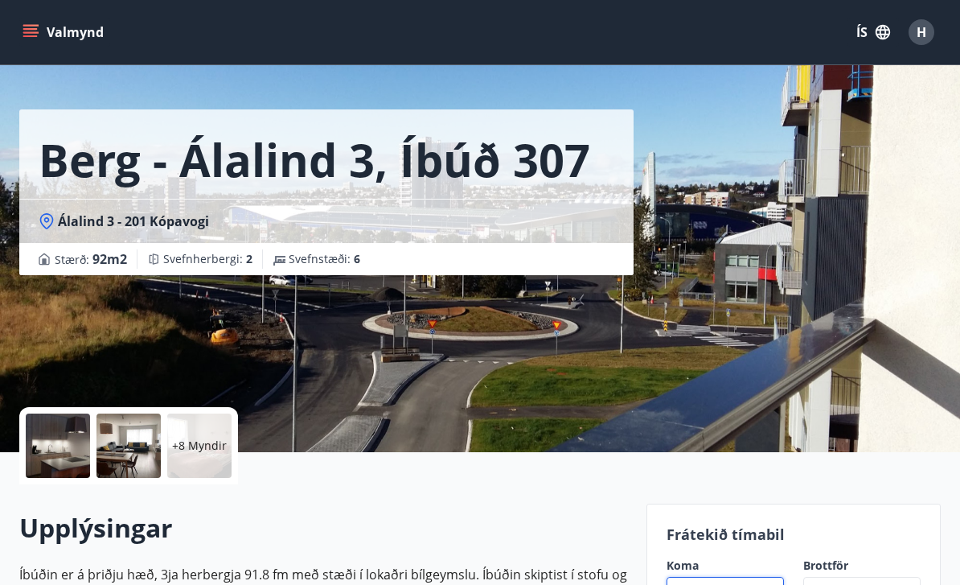
scroll to position [0, 0]
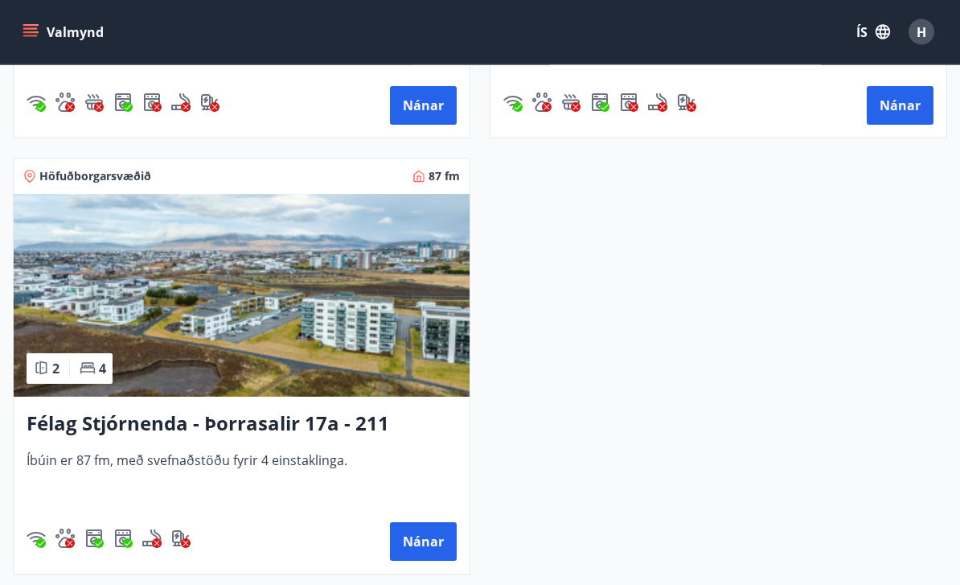
scroll to position [1110, 0]
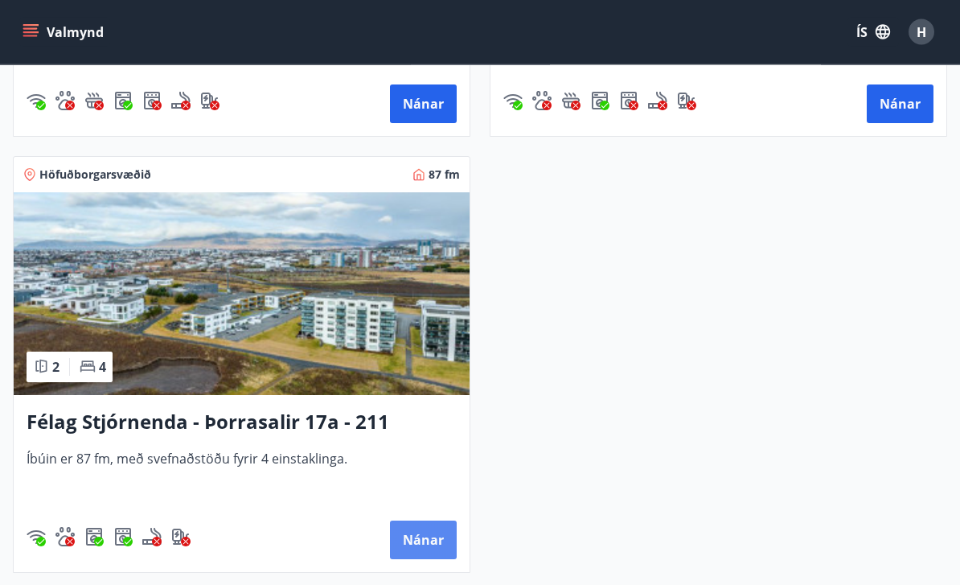
click at [433, 540] on button "Nánar" at bounding box center [423, 540] width 67 height 39
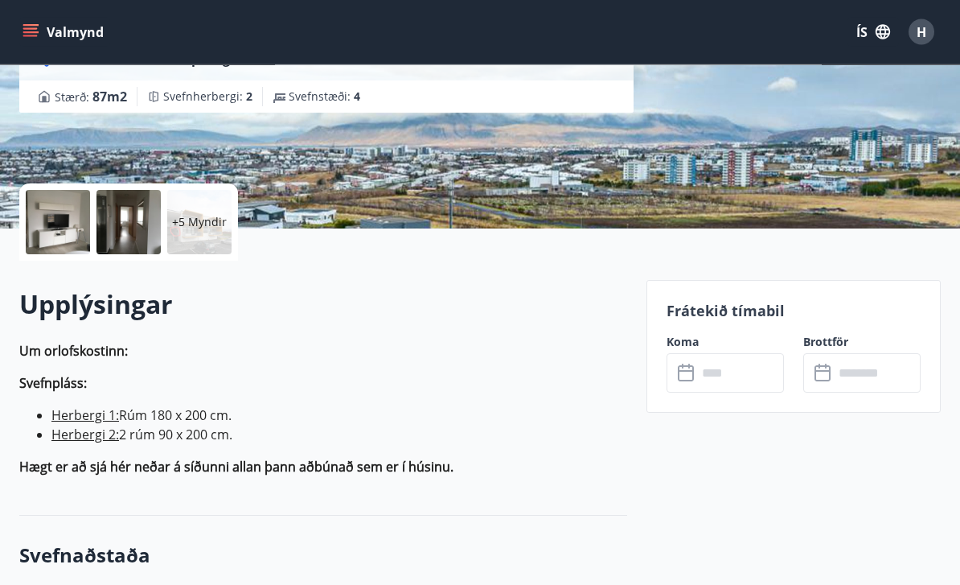
click at [730, 375] on input "text" at bounding box center [740, 373] width 87 height 39
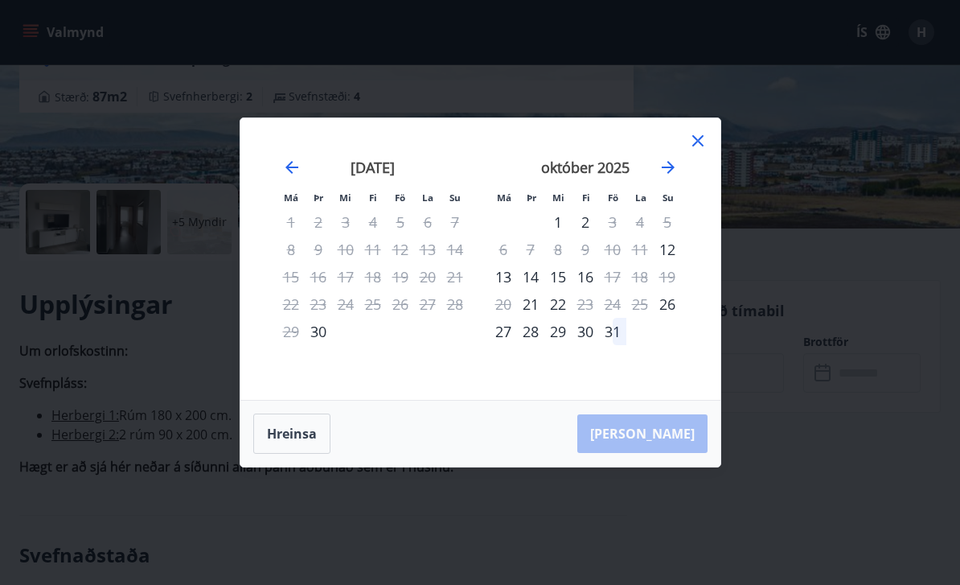
click at [701, 150] on icon at bounding box center [698, 140] width 19 height 19
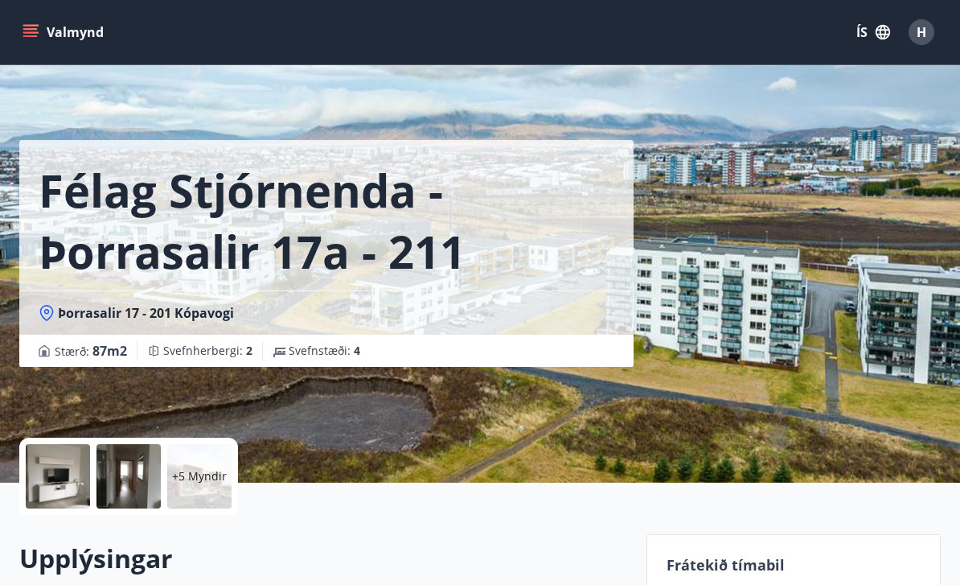
scroll to position [13, 0]
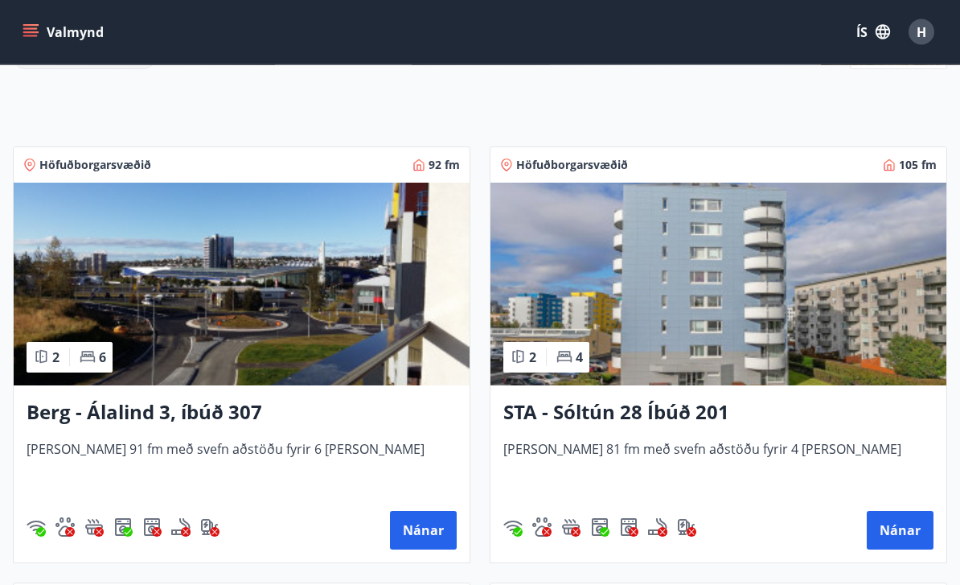
scroll to position [249, 0]
click at [903, 534] on button "Nánar" at bounding box center [900, 530] width 67 height 39
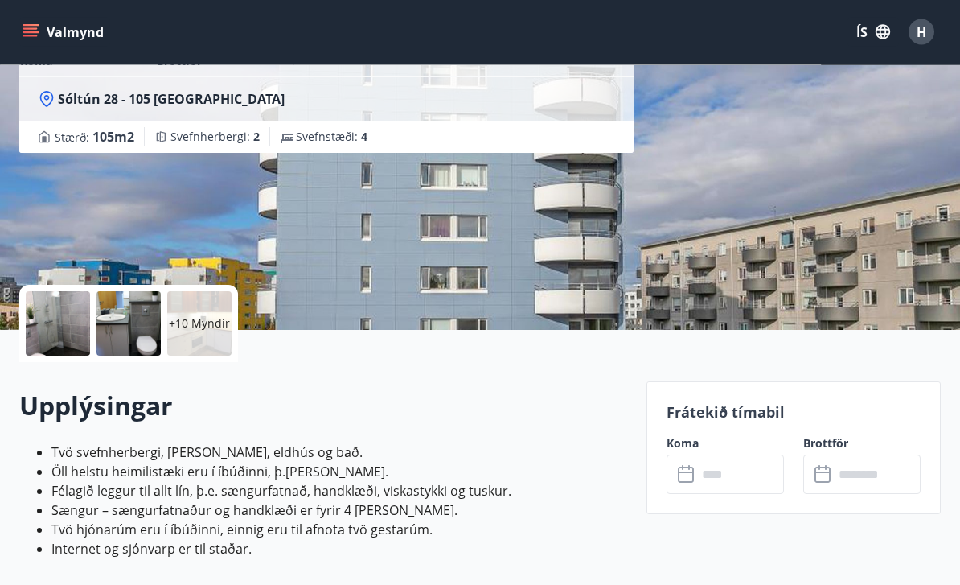
click at [734, 473] on input "text" at bounding box center [740, 474] width 87 height 39
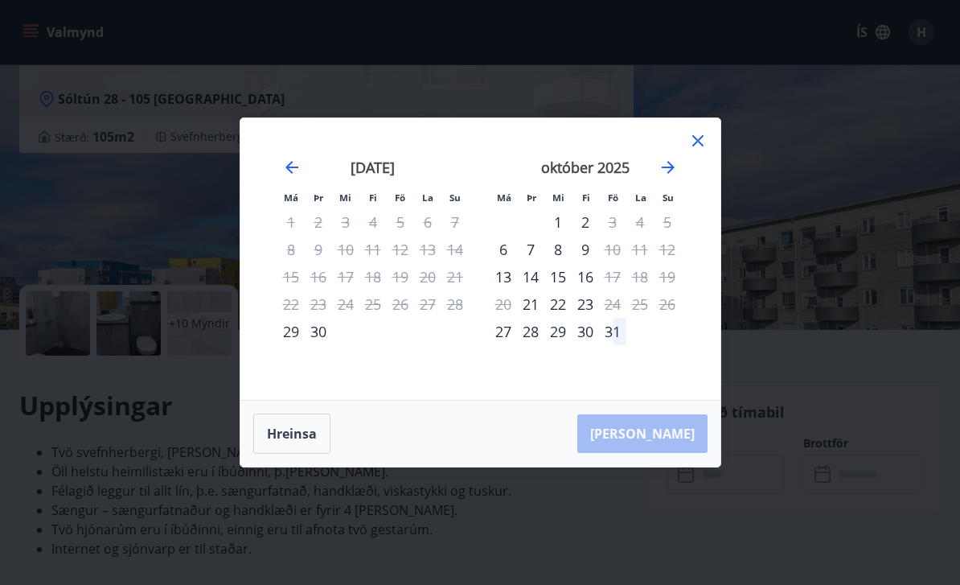
click at [699, 146] on icon at bounding box center [698, 140] width 11 height 11
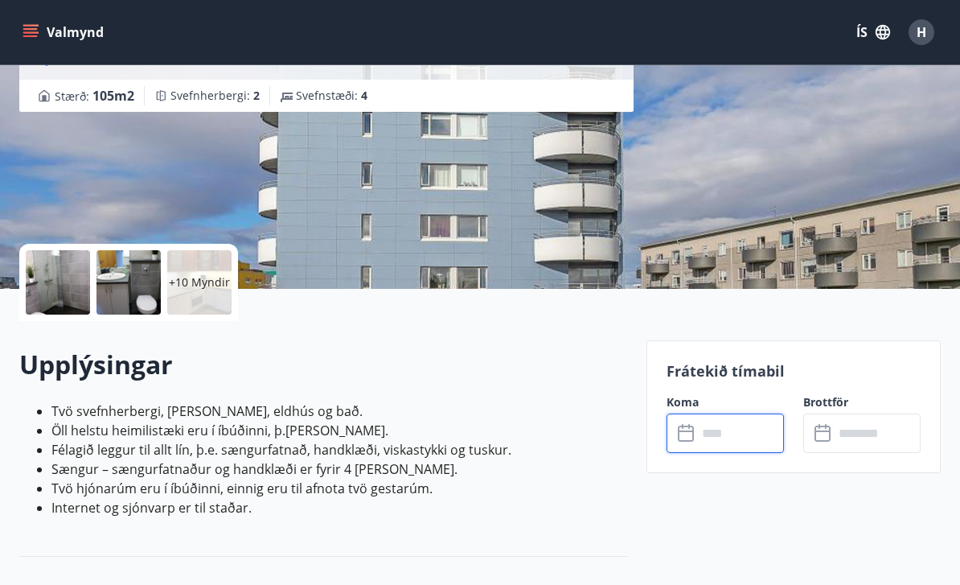
scroll to position [51, 0]
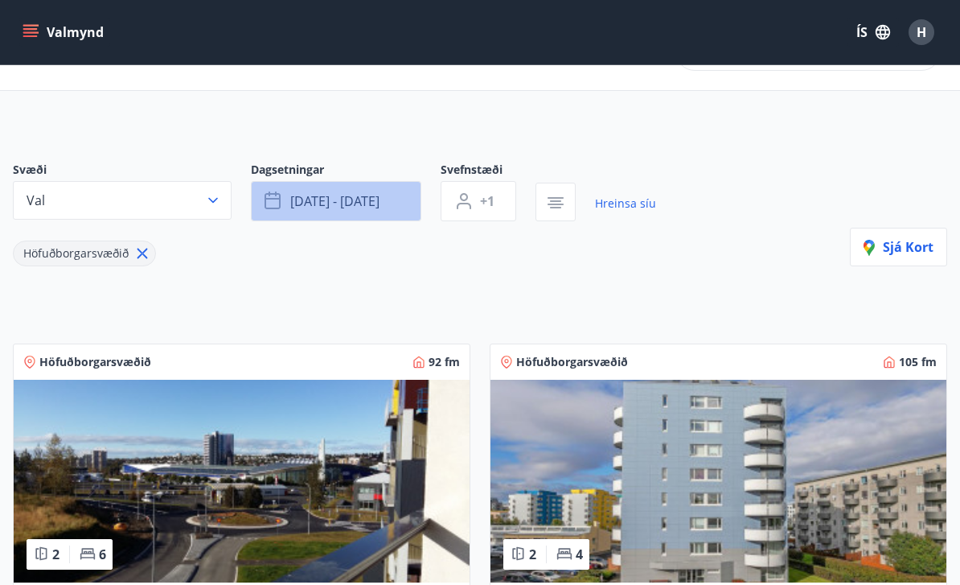
click at [382, 189] on button "[DATE] - [DATE]" at bounding box center [336, 201] width 171 height 40
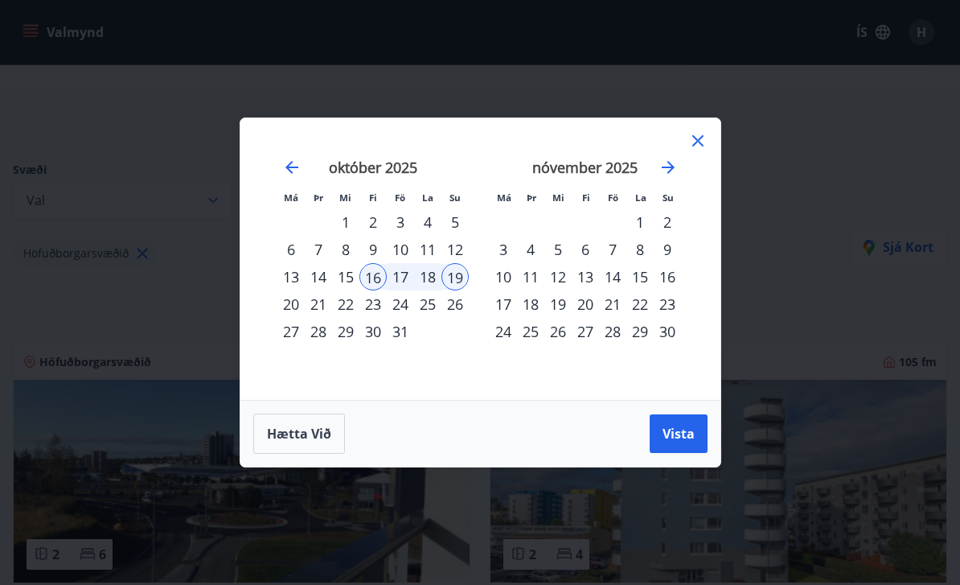
click at [696, 142] on icon at bounding box center [698, 140] width 19 height 19
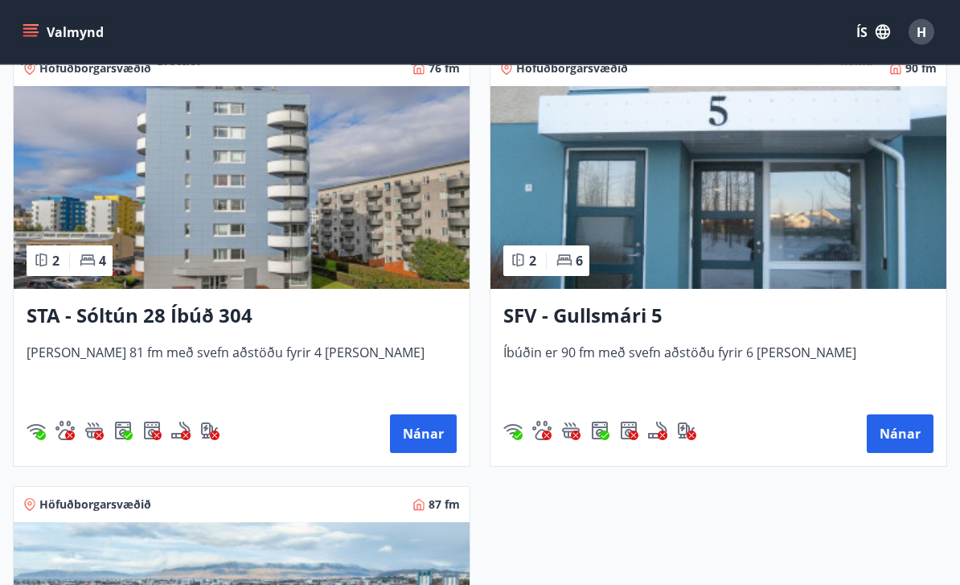
scroll to position [782, 0]
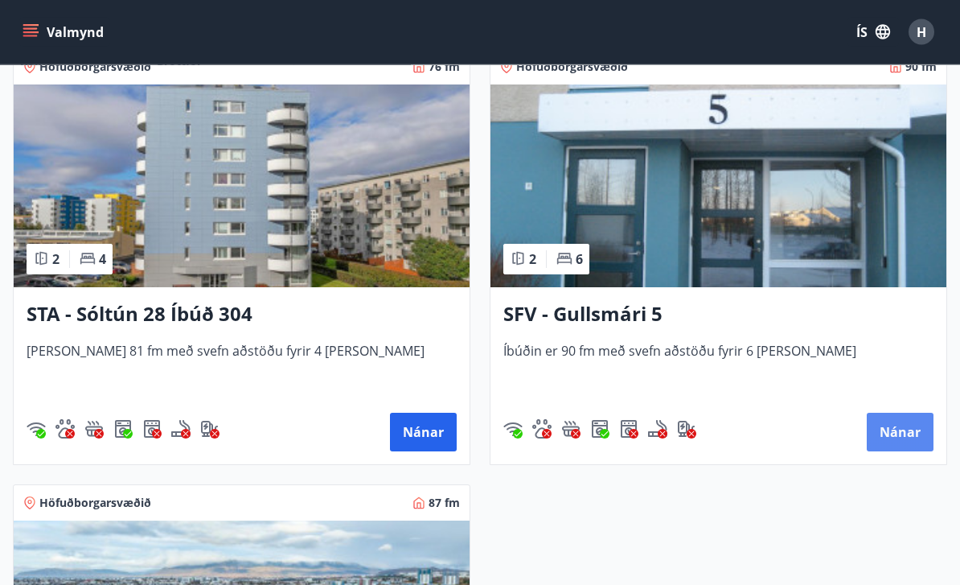
click at [904, 430] on button "Nánar" at bounding box center [900, 432] width 67 height 39
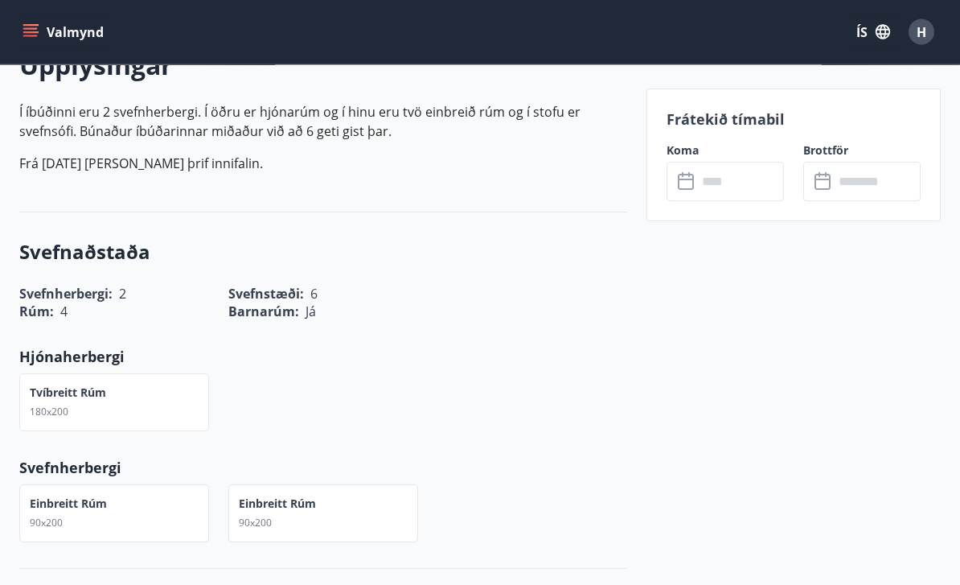
click at [737, 183] on input "text" at bounding box center [740, 181] width 87 height 39
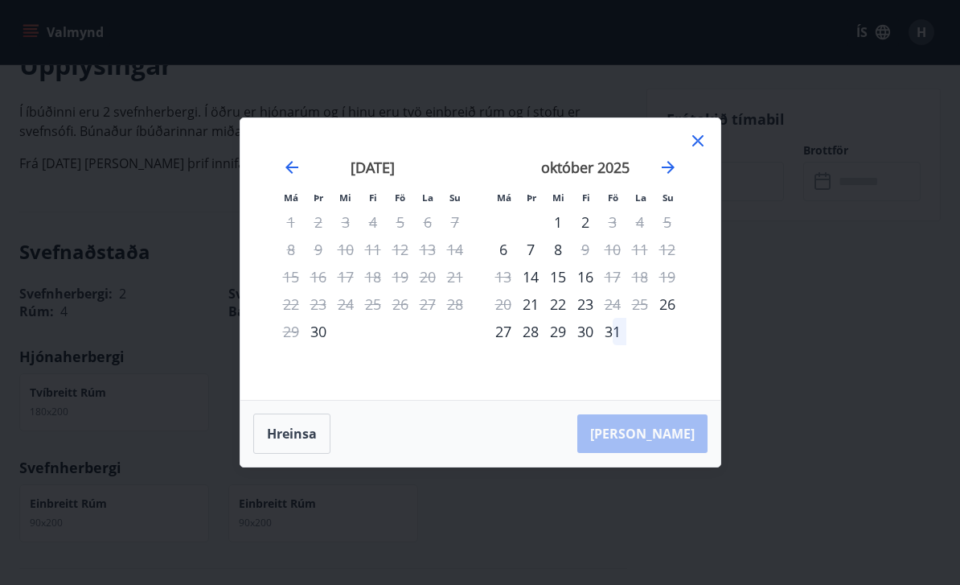
click at [694, 146] on icon at bounding box center [698, 140] width 11 height 11
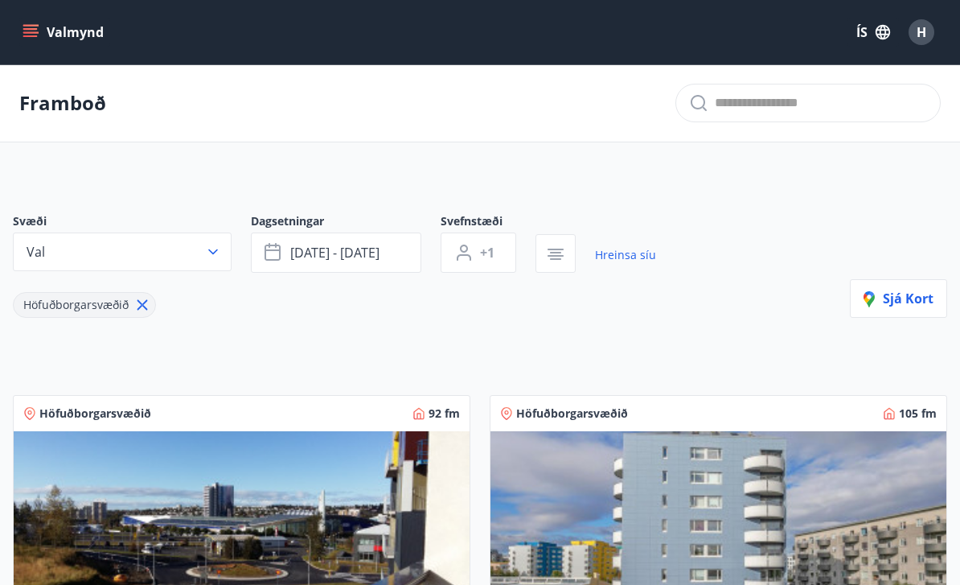
click at [31, 22] on button "Valmynd" at bounding box center [64, 32] width 91 height 29
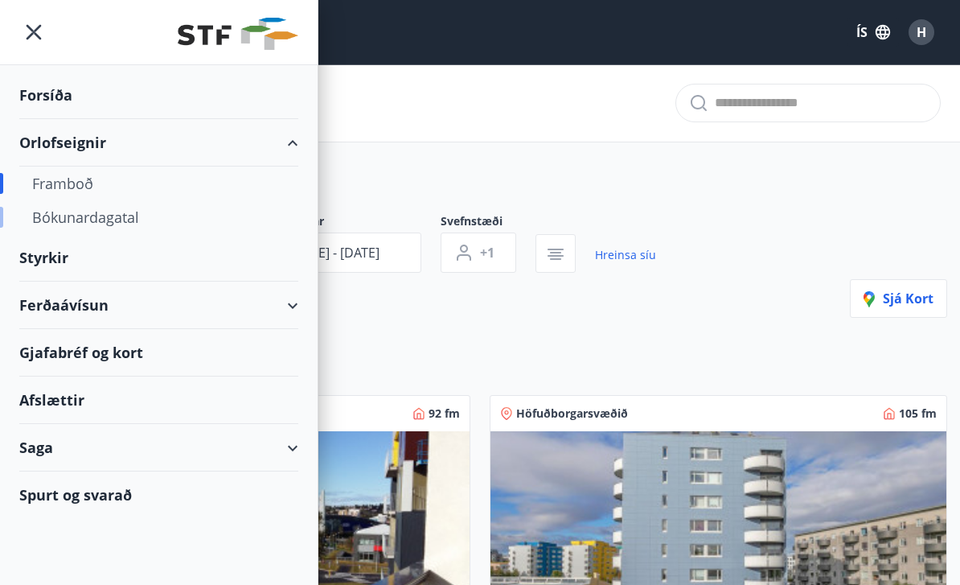
click at [123, 215] on div "Bókunardagatal" at bounding box center [158, 217] width 253 height 34
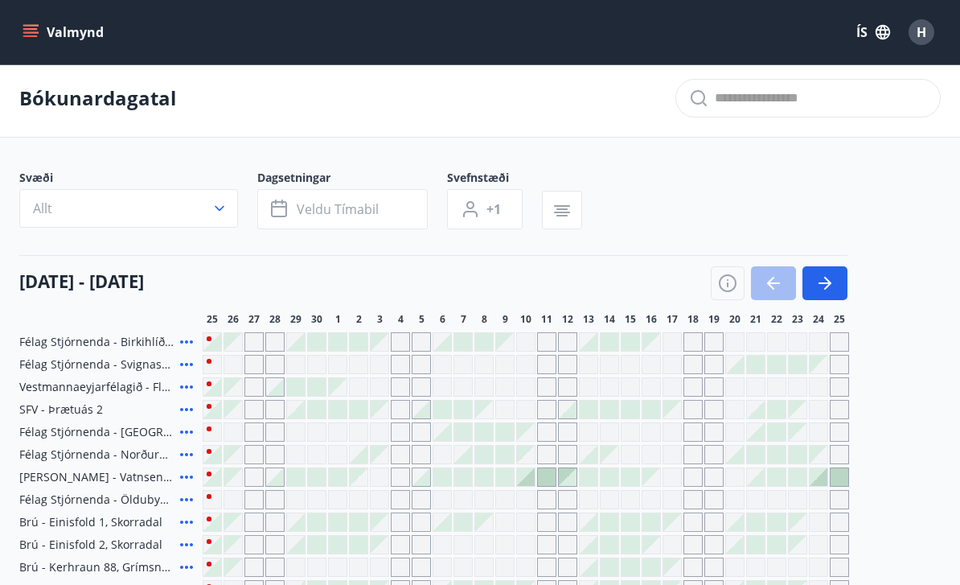
scroll to position [4, 0]
click at [827, 278] on icon "button" at bounding box center [825, 283] width 19 height 19
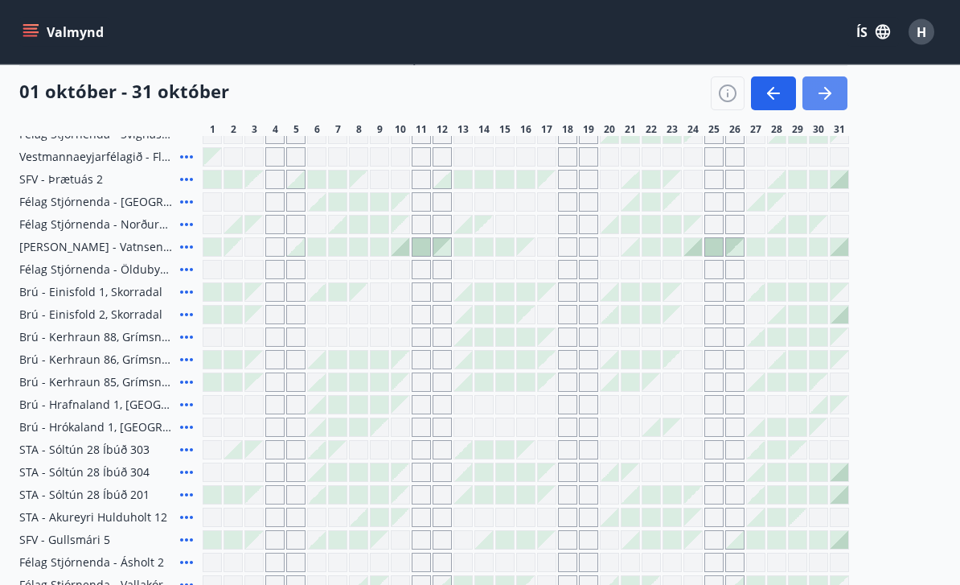
scroll to position [235, 0]
click at [960, 186] on div "Svæði Allt Dagsetningar Veldu tímabil Svefnstæði +1 01 október - 31 október 1 2…" at bounding box center [480, 335] width 960 height 790
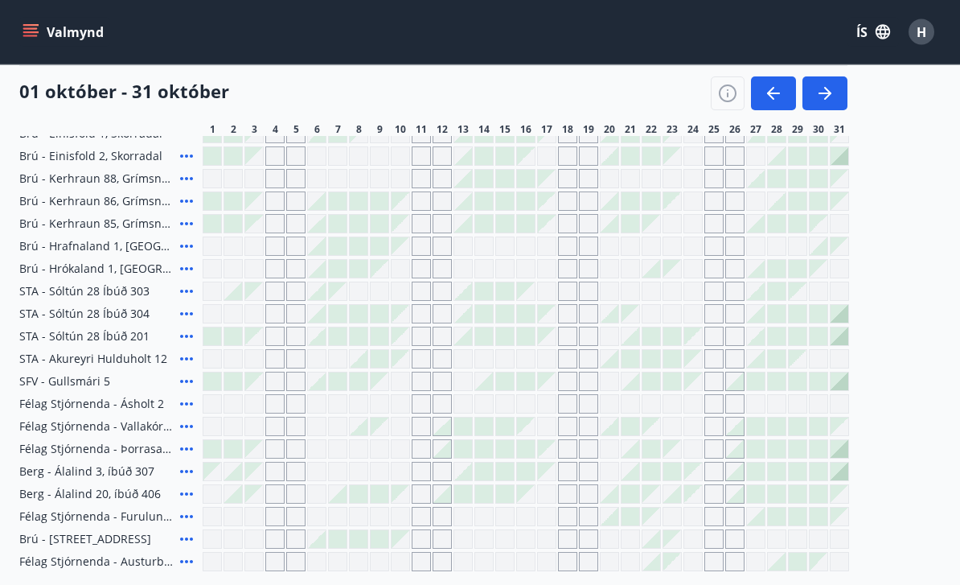
scroll to position [394, 0]
click at [525, 469] on div at bounding box center [526, 471] width 18 height 18
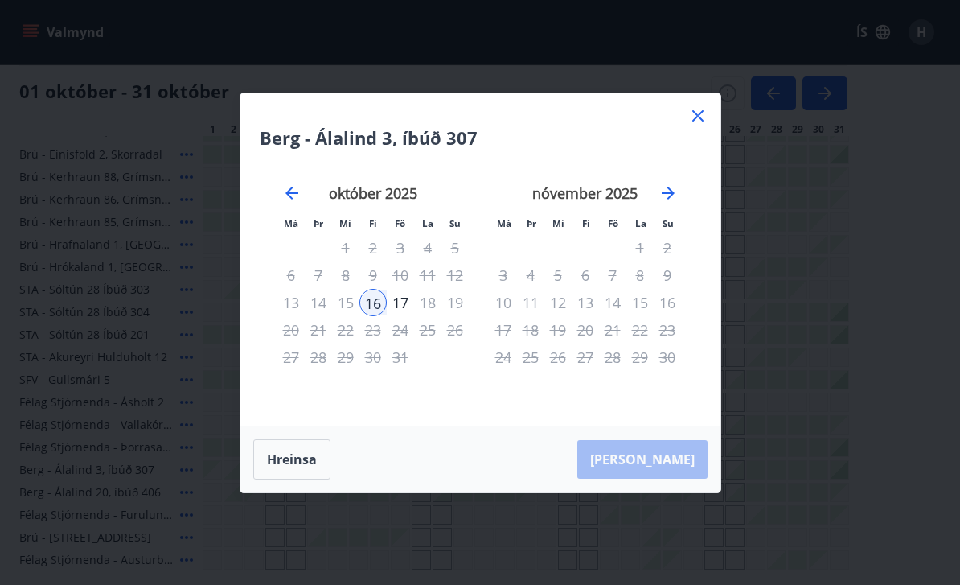
click at [701, 125] on icon at bounding box center [698, 115] width 19 height 19
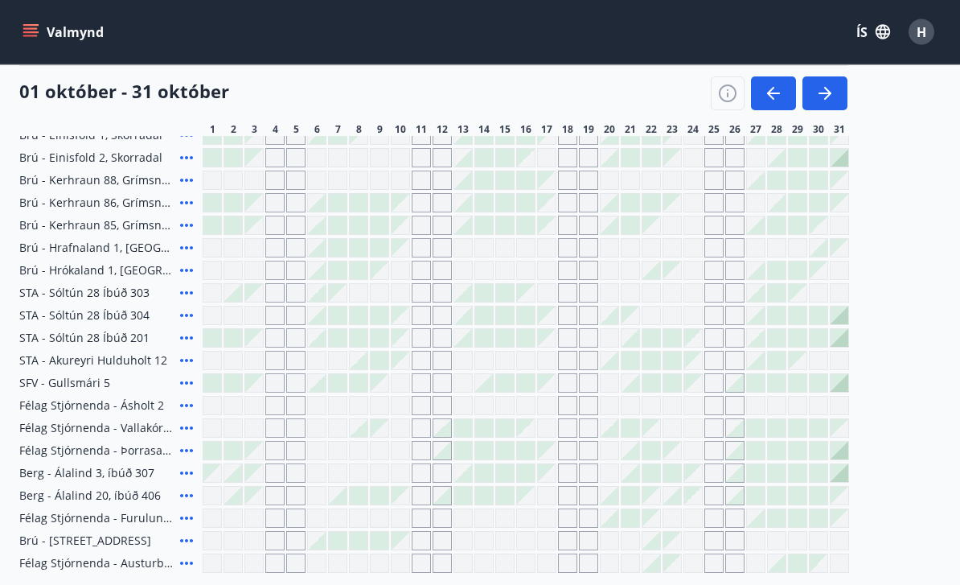
scroll to position [392, 0]
click at [491, 472] on div at bounding box center [484, 473] width 18 height 18
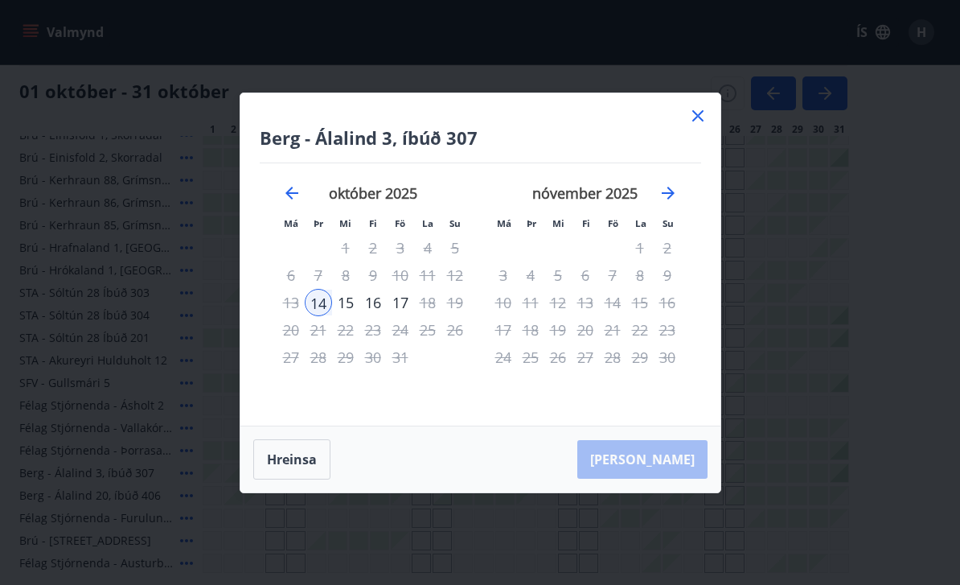
click at [693, 125] on icon at bounding box center [698, 115] width 19 height 19
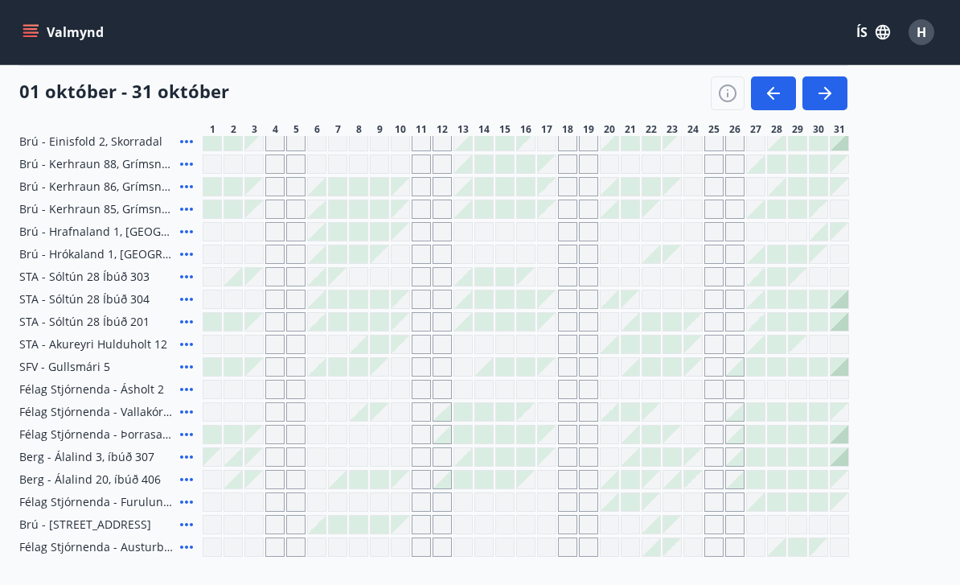
scroll to position [407, 0]
click at [530, 480] on div "Gráir dagar eru ekki bókanlegir" at bounding box center [526, 480] width 18 height 18
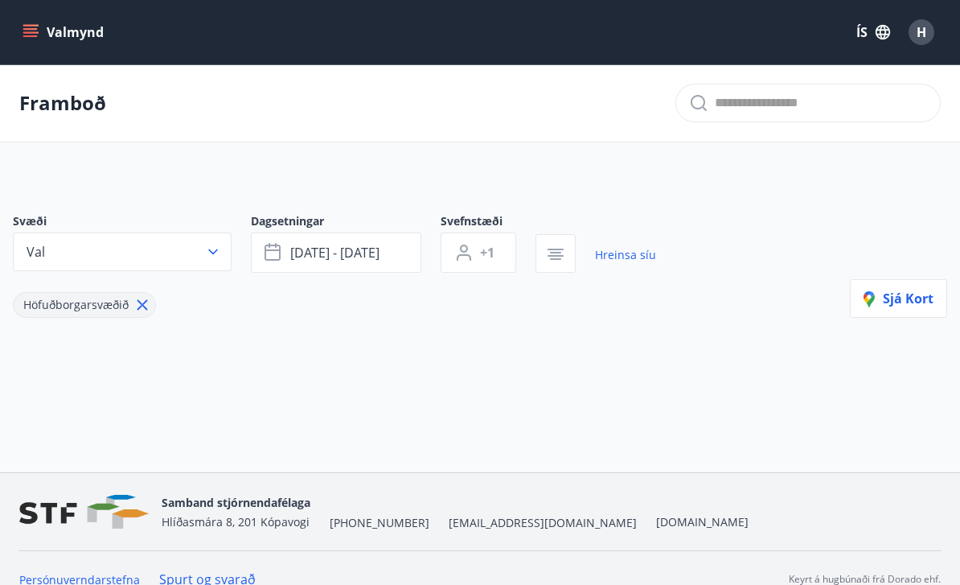
click at [925, 35] on span "H" at bounding box center [922, 32] width 10 height 18
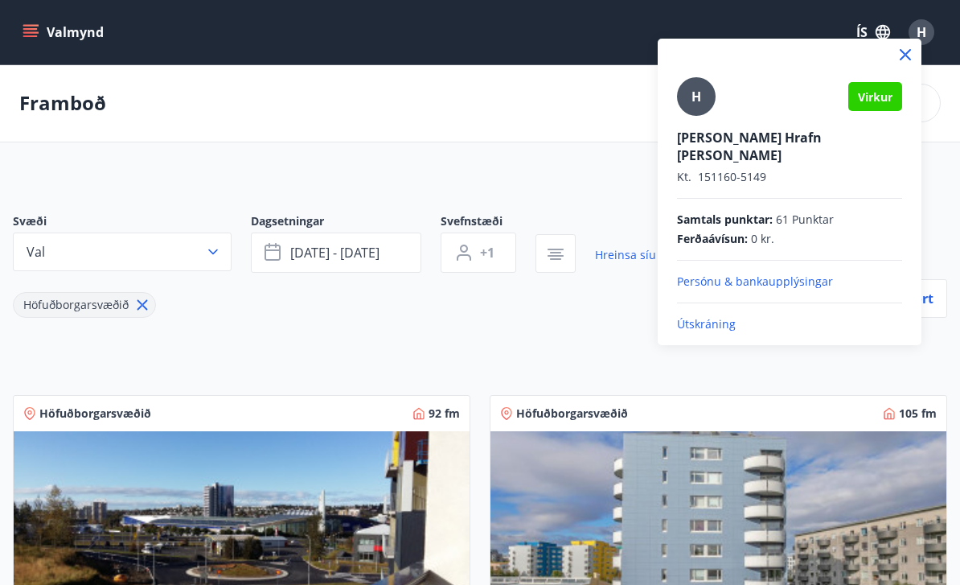
click at [721, 316] on p "Útskráning" at bounding box center [789, 324] width 225 height 16
